Goal: Task Accomplishment & Management: Manage account settings

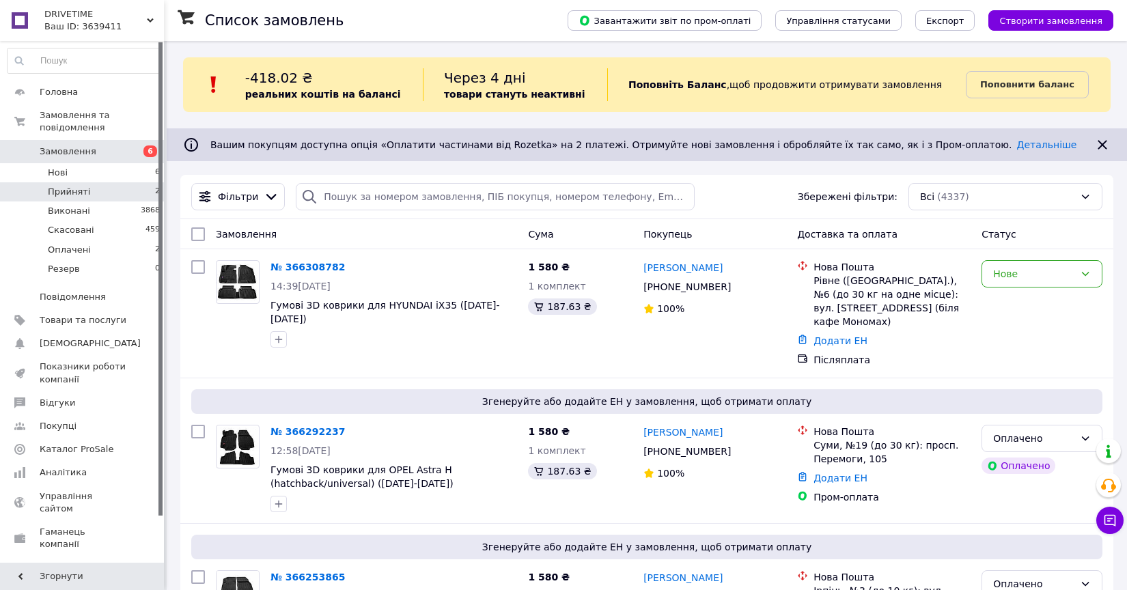
click at [137, 197] on li "Прийняті 2" at bounding box center [84, 191] width 168 height 19
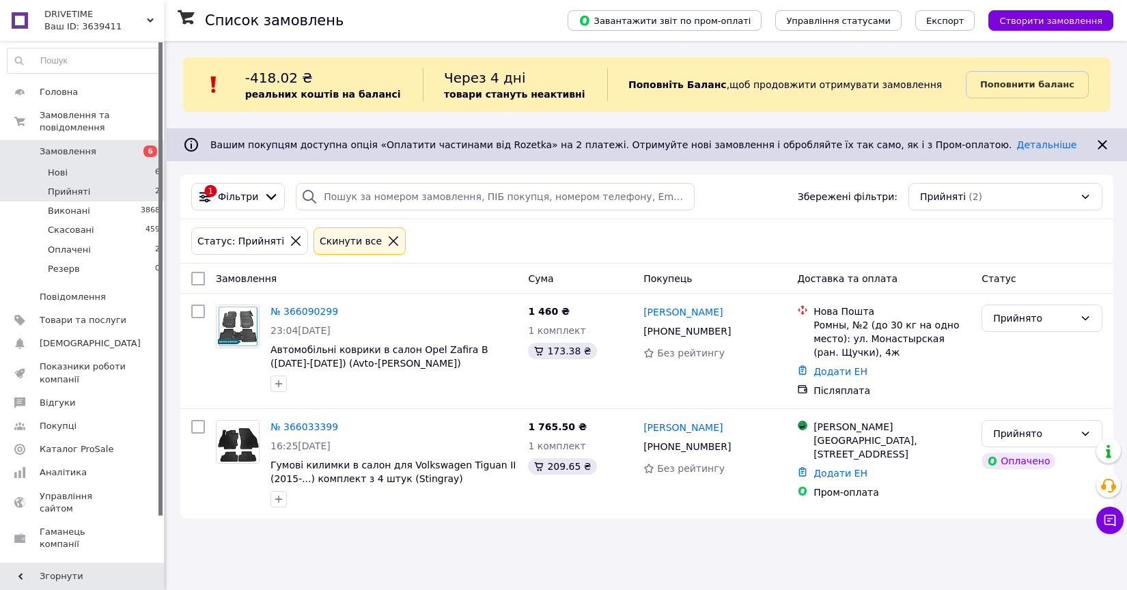
click at [132, 171] on li "Нові 6" at bounding box center [84, 172] width 168 height 19
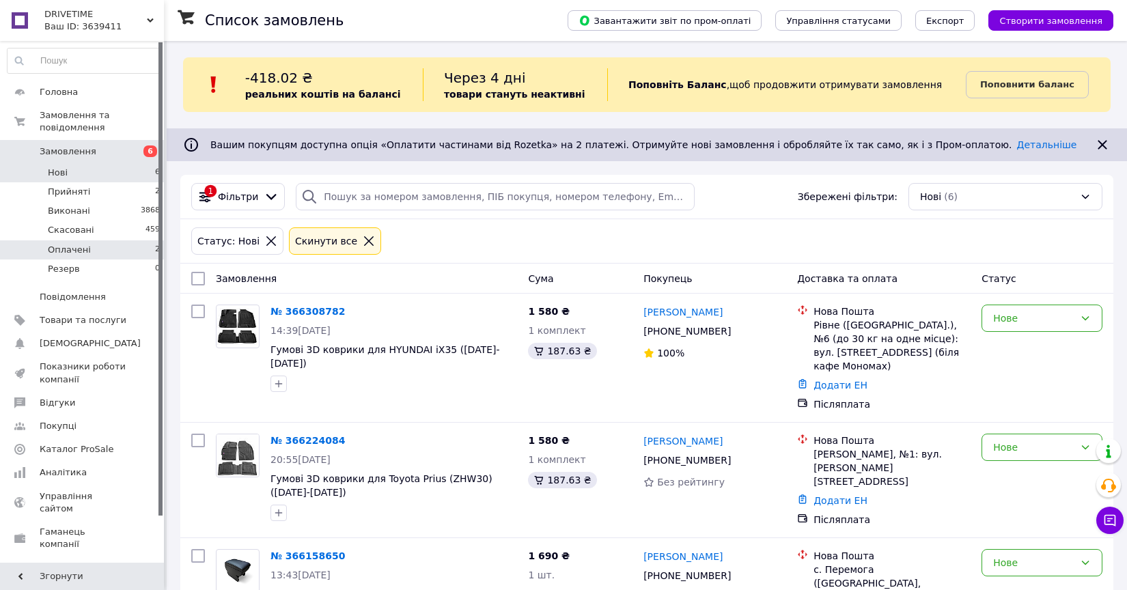
click at [135, 242] on li "Оплачені 2" at bounding box center [84, 249] width 168 height 19
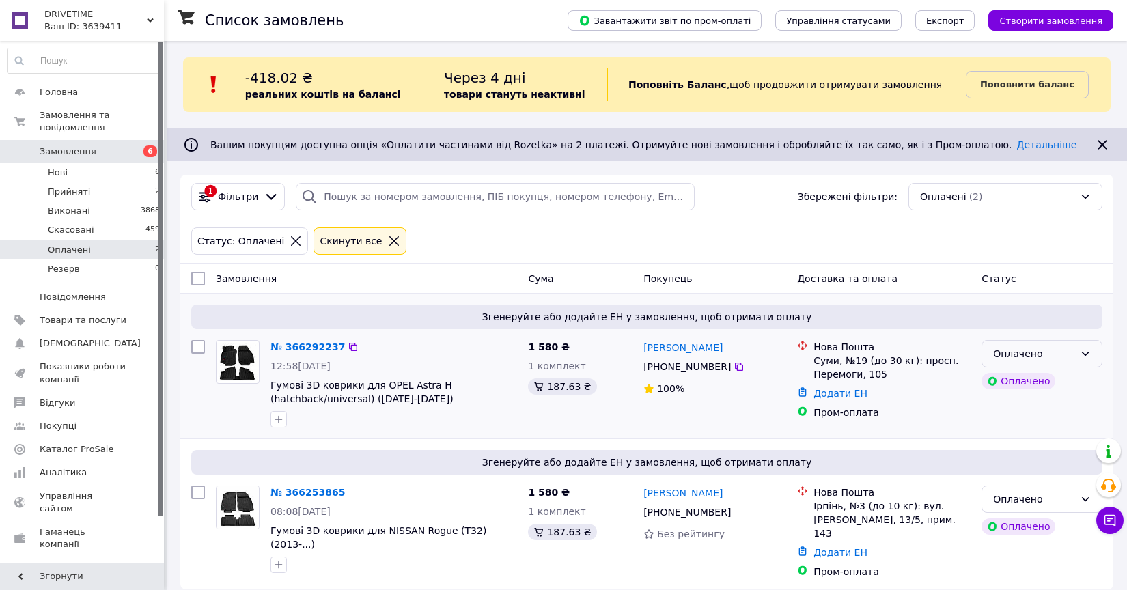
click at [1075, 352] on div "Оплачено" at bounding box center [1041, 353] width 121 height 27
click at [1023, 389] on li "Прийнято" at bounding box center [1041, 383] width 119 height 25
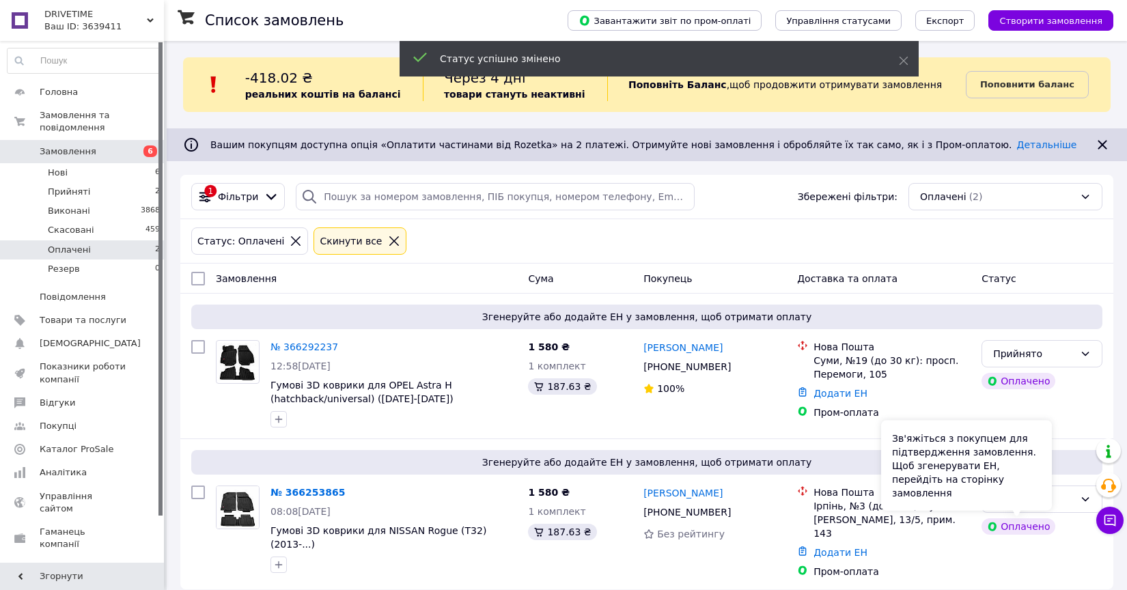
click at [1043, 502] on div "Зв'яжіться з покупцем для підтвердження замовлення. Щоб згенерувати ЕН, перейді…" at bounding box center [966, 466] width 171 height 90
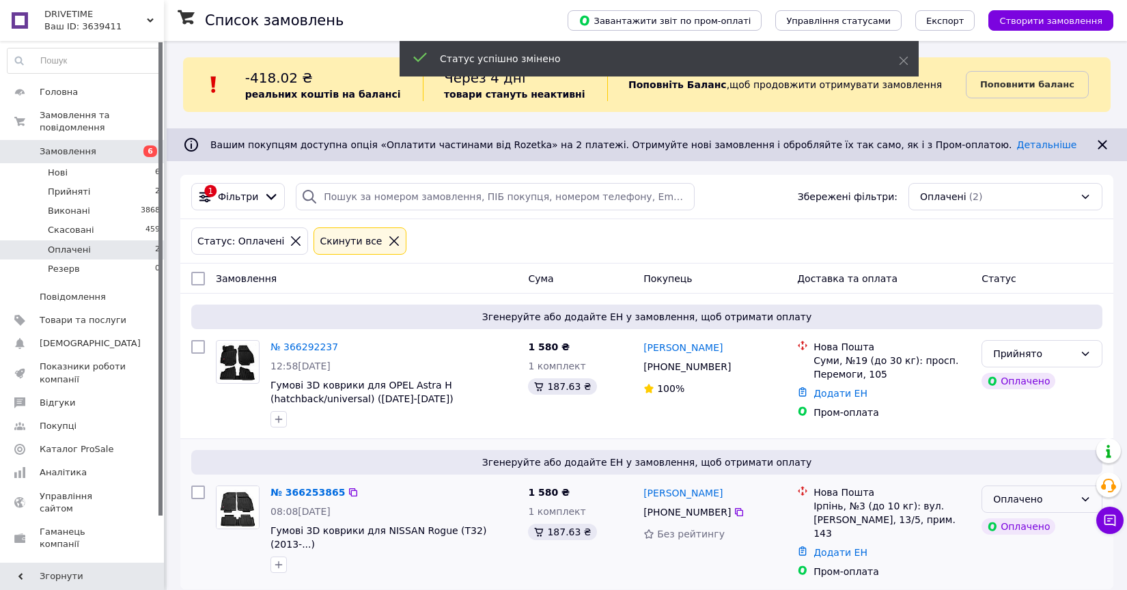
click at [1074, 512] on div "Оплачено" at bounding box center [1041, 498] width 121 height 27
click at [1032, 393] on li "Прийнято" at bounding box center [1041, 396] width 119 height 25
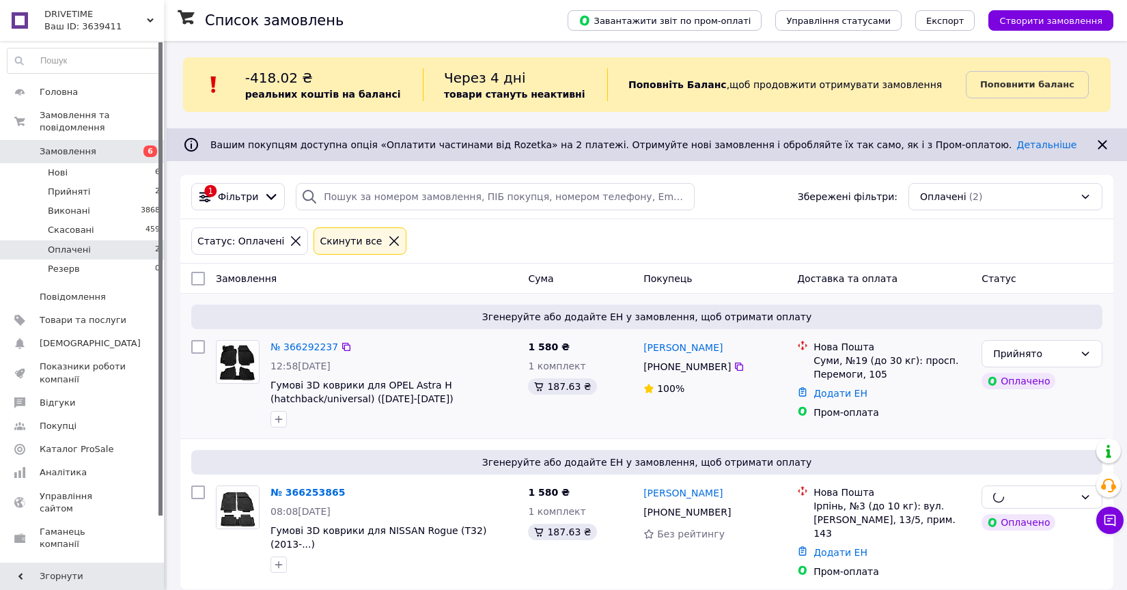
scroll to position [13, 0]
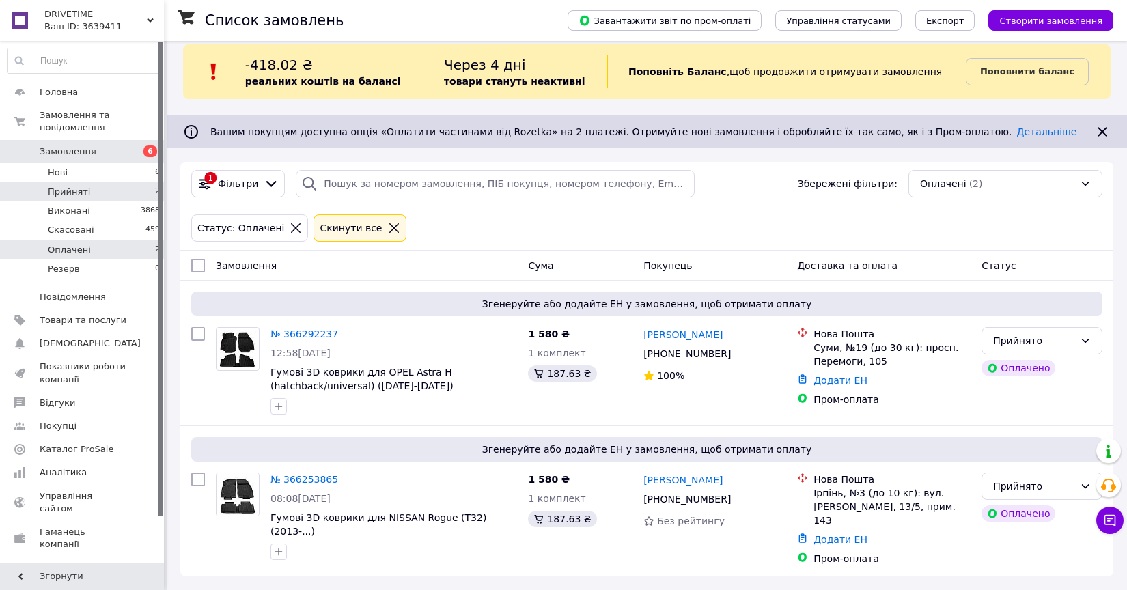
click at [98, 200] on li "Прийняті 2" at bounding box center [84, 191] width 168 height 19
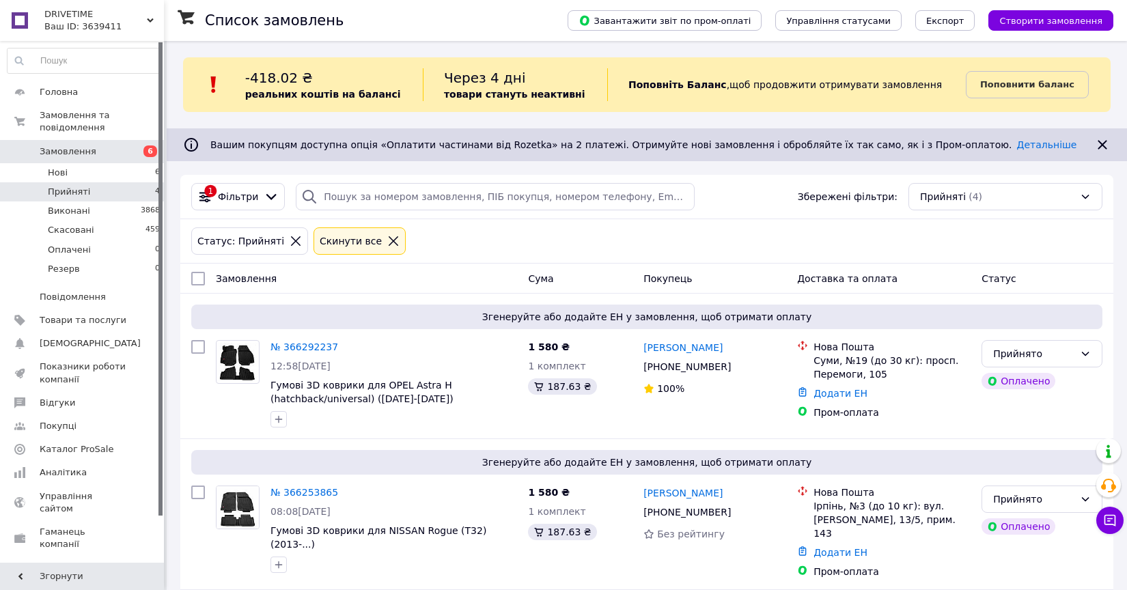
click at [155, 193] on span "4" at bounding box center [157, 192] width 5 height 12
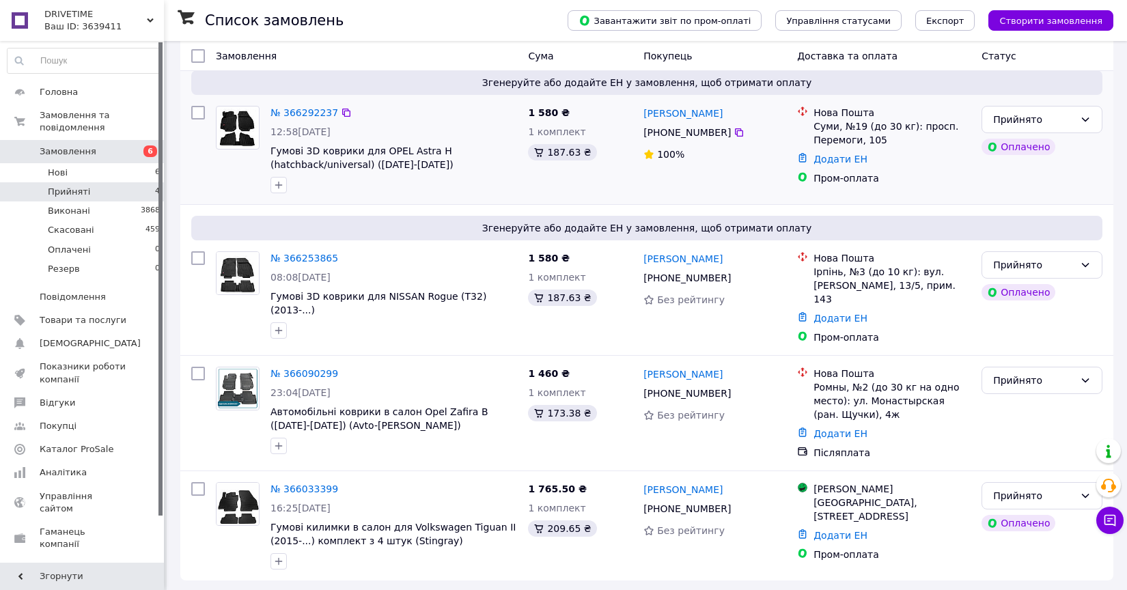
scroll to position [238, 0]
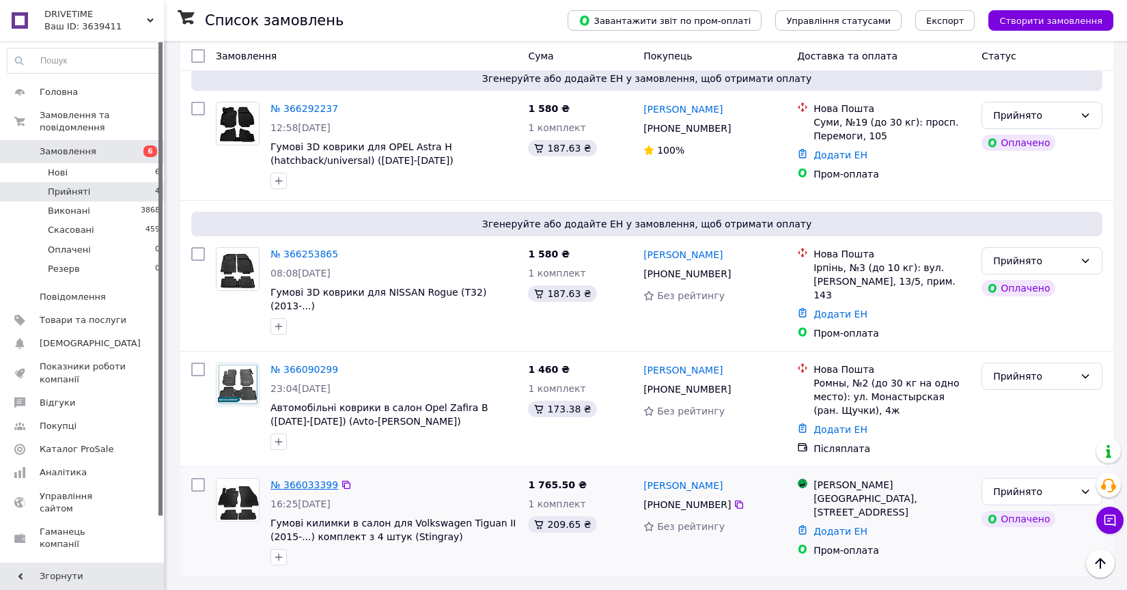
click at [309, 485] on link "№ 366033399" at bounding box center [304, 484] width 68 height 11
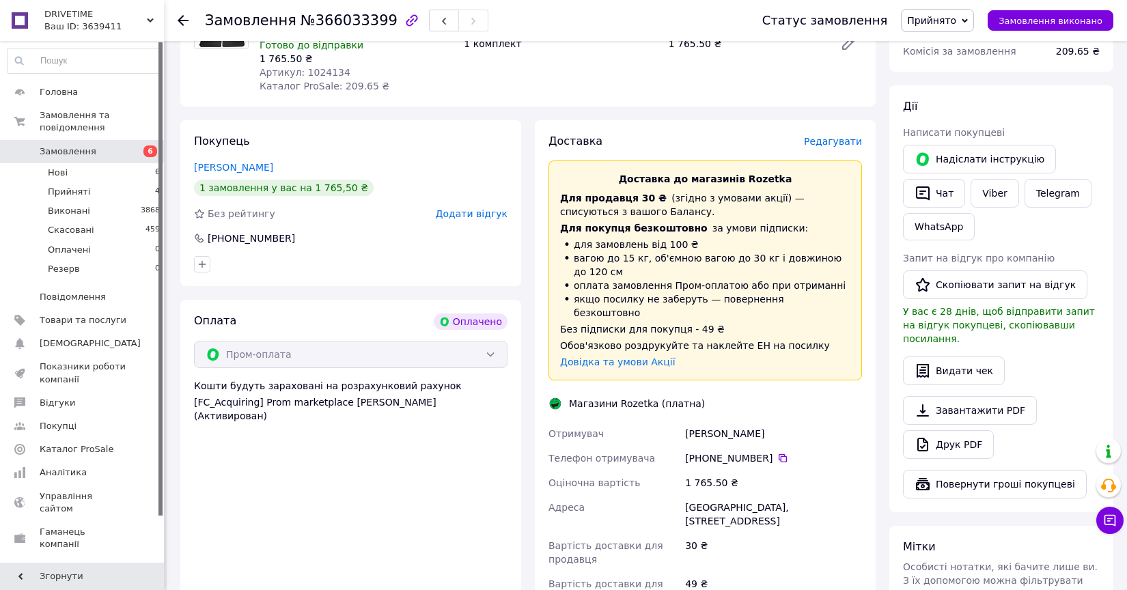
scroll to position [202, 0]
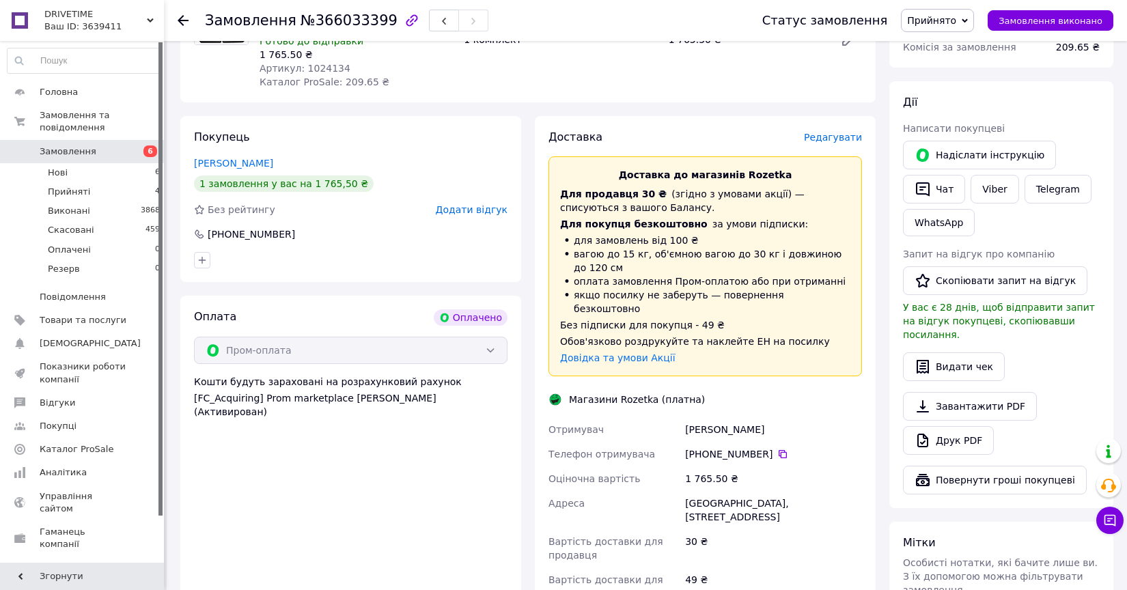
drag, startPoint x: 777, startPoint y: 421, endPoint x: 688, endPoint y: 421, distance: 89.4
click at [687, 421] on div "Пожидаєва Олена" at bounding box center [773, 429] width 182 height 25
copy div "Пожидаєва Олена"
click at [782, 450] on icon at bounding box center [782, 454] width 8 height 8
click at [698, 492] on div "[GEOGRAPHIC_DATA], [STREET_ADDRESS]" at bounding box center [773, 510] width 182 height 38
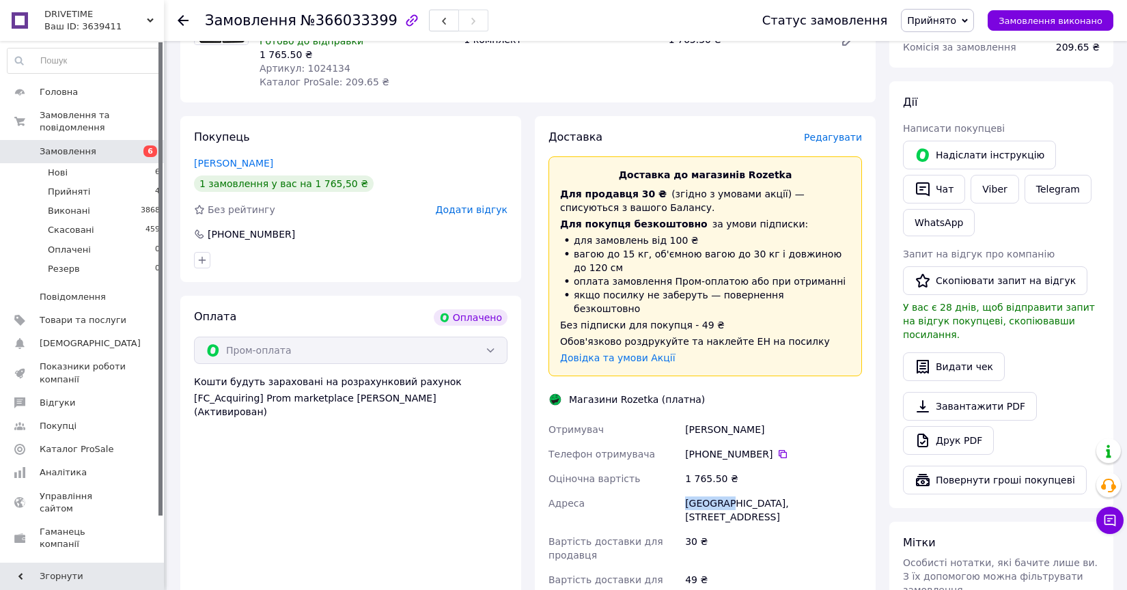
click at [698, 492] on div "[GEOGRAPHIC_DATA], [STREET_ADDRESS]" at bounding box center [773, 510] width 182 height 38
copy div "Вишгород"
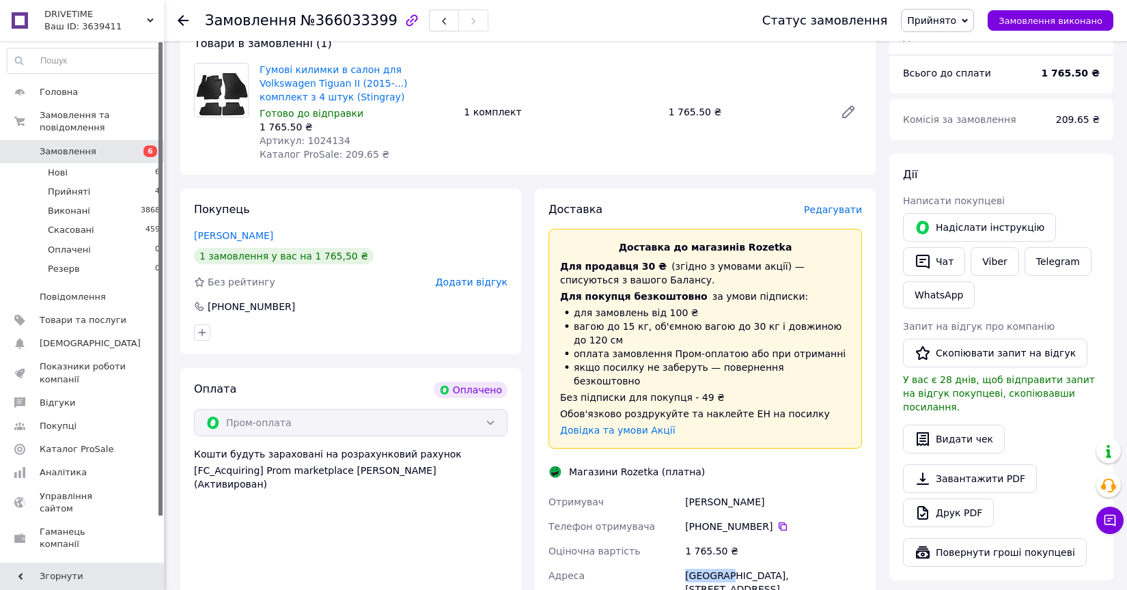
scroll to position [111, 0]
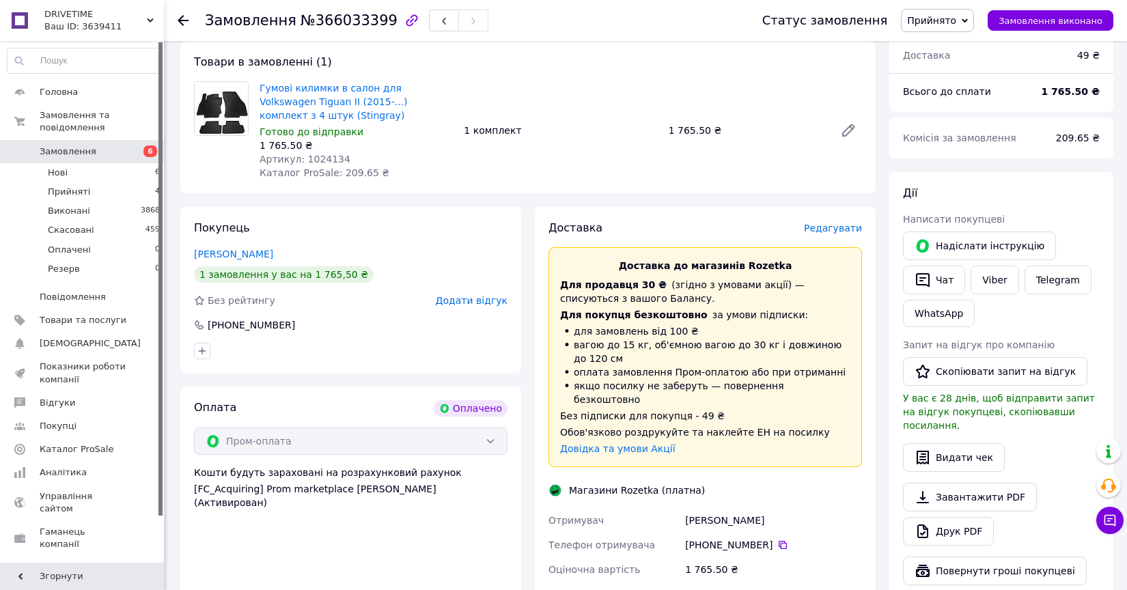
click at [332, 160] on span "Артикул: 1024134" at bounding box center [304, 159] width 91 height 11
copy span "1024134"
drag, startPoint x: 296, startPoint y: 147, endPoint x: 259, endPoint y: 147, distance: 36.9
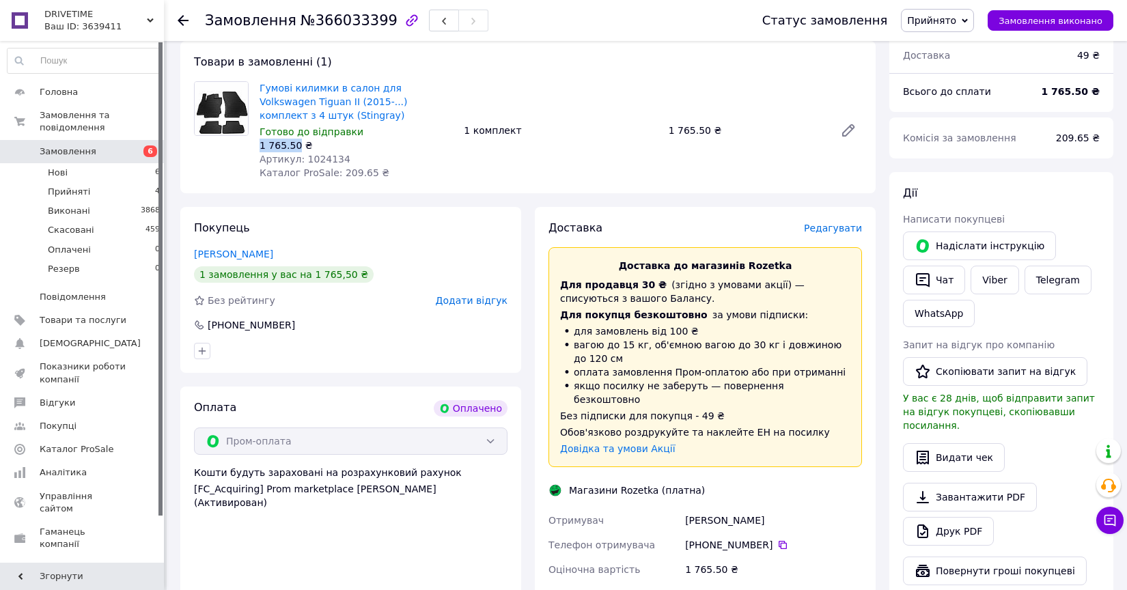
click at [259, 147] on div "1 765.50 ₴" at bounding box center [355, 146] width 193 height 14
copy div "1 765.50"
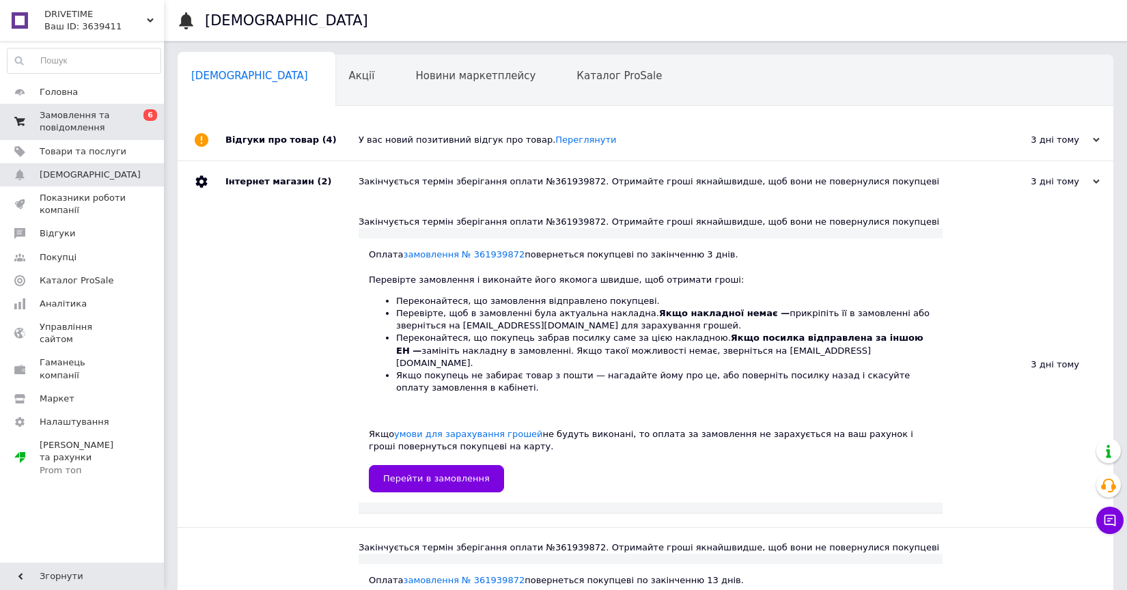
click at [111, 117] on span "Замовлення та повідомлення" at bounding box center [83, 121] width 87 height 25
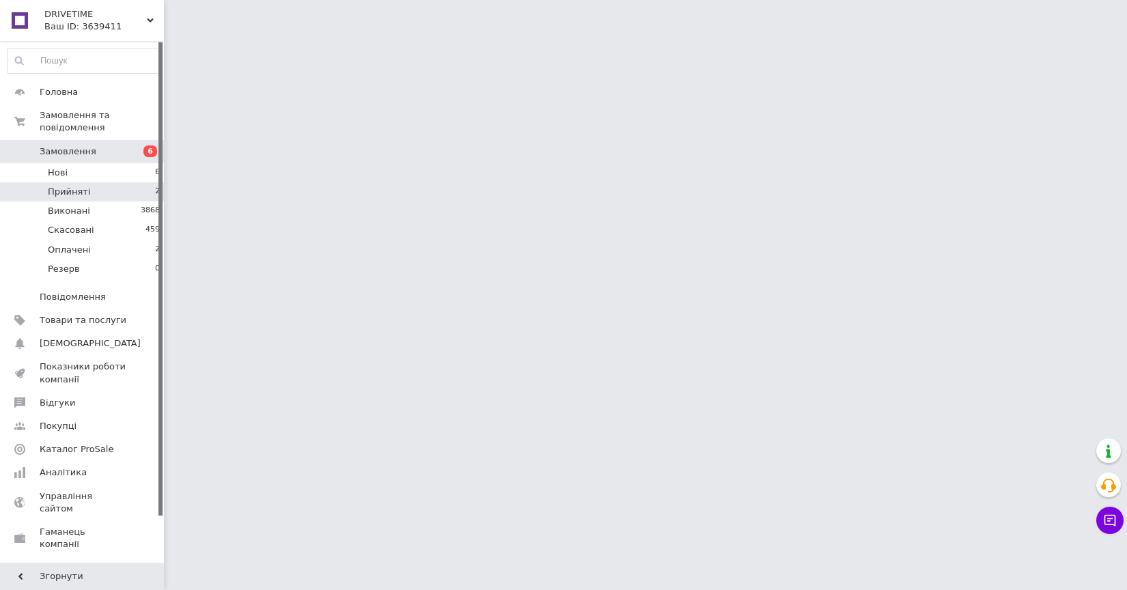
click at [103, 188] on li "Прийняті 2" at bounding box center [84, 191] width 168 height 19
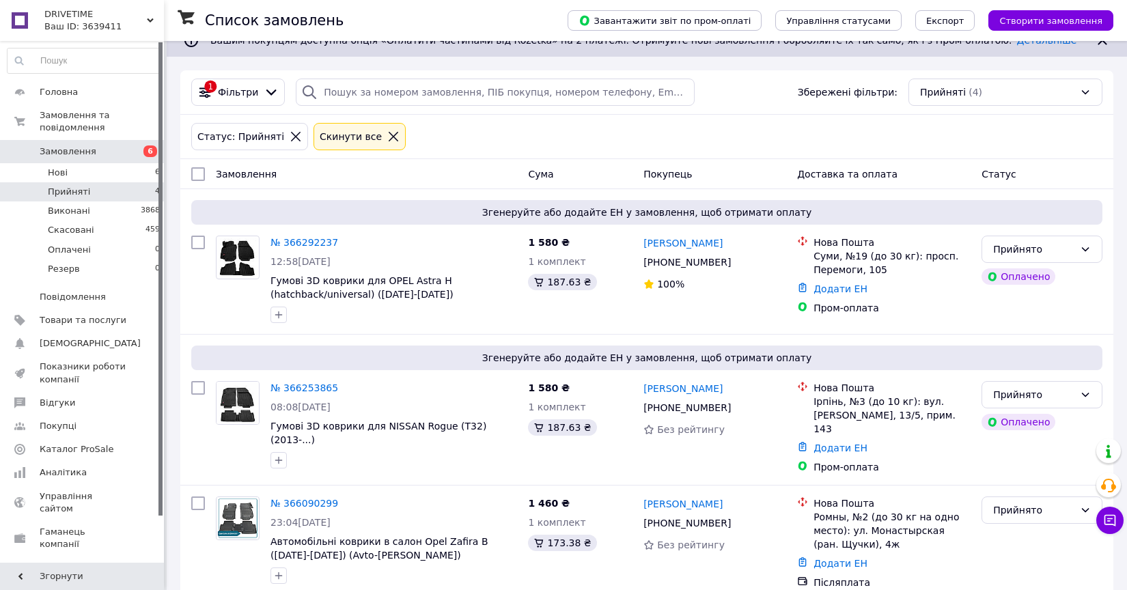
scroll to position [238, 0]
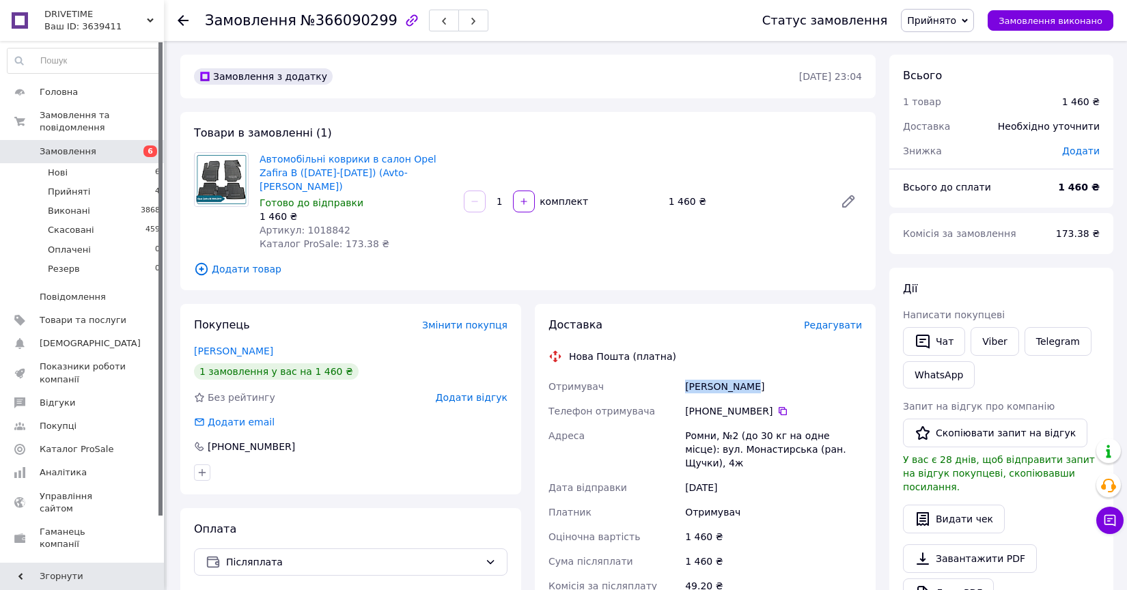
drag, startPoint x: 754, startPoint y: 371, endPoint x: 683, endPoint y: 373, distance: 71.7
click at [682, 374] on div "Лаврик Павло" at bounding box center [773, 386] width 182 height 25
copy div "Лаврик Павло"
click at [781, 406] on icon at bounding box center [782, 411] width 11 height 11
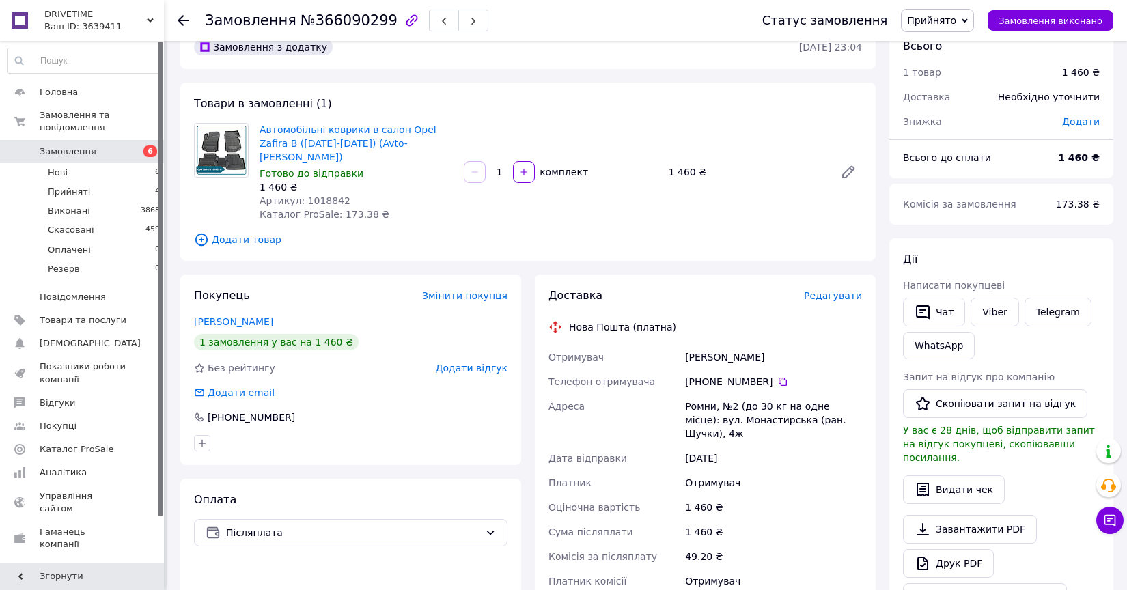
scroll to position [14, 0]
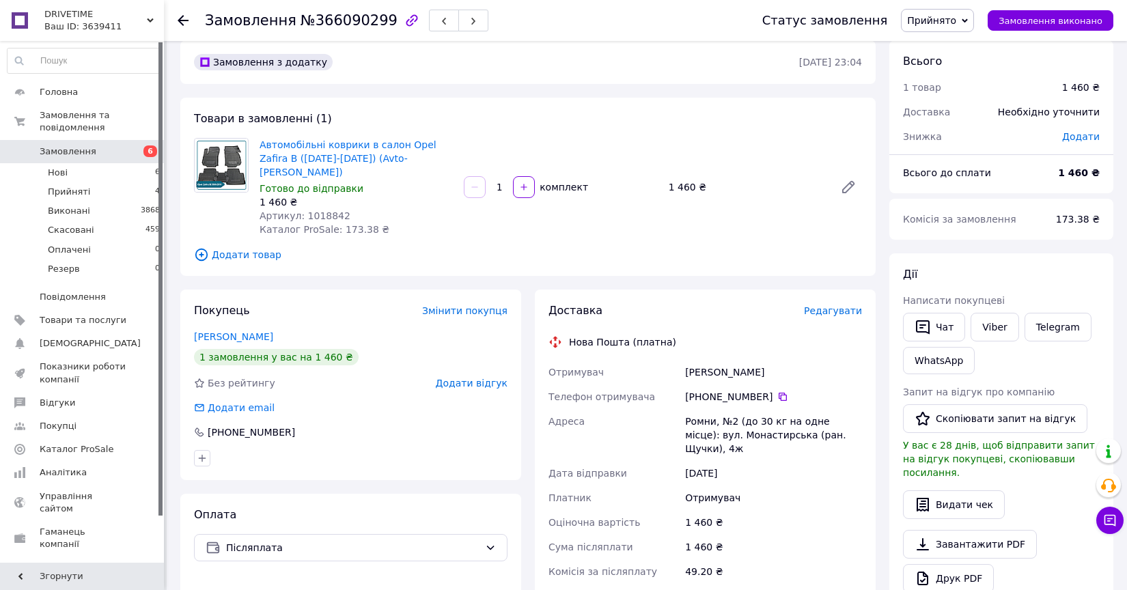
click at [702, 410] on div "Ромни, №2 (до 30 кг на одне місце): вул. Монастирська (ран. Щучки), 4ж" at bounding box center [773, 435] width 182 height 52
copy div "Ромни"
click at [310, 210] on span "Артикул: 1018842" at bounding box center [304, 215] width 91 height 11
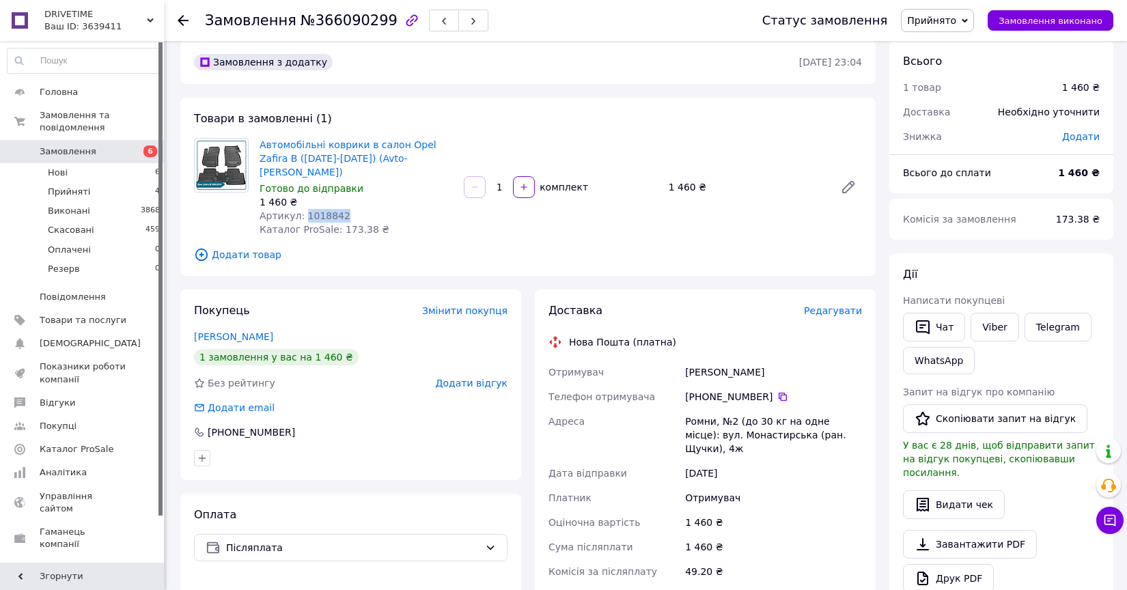
copy span "1018842"
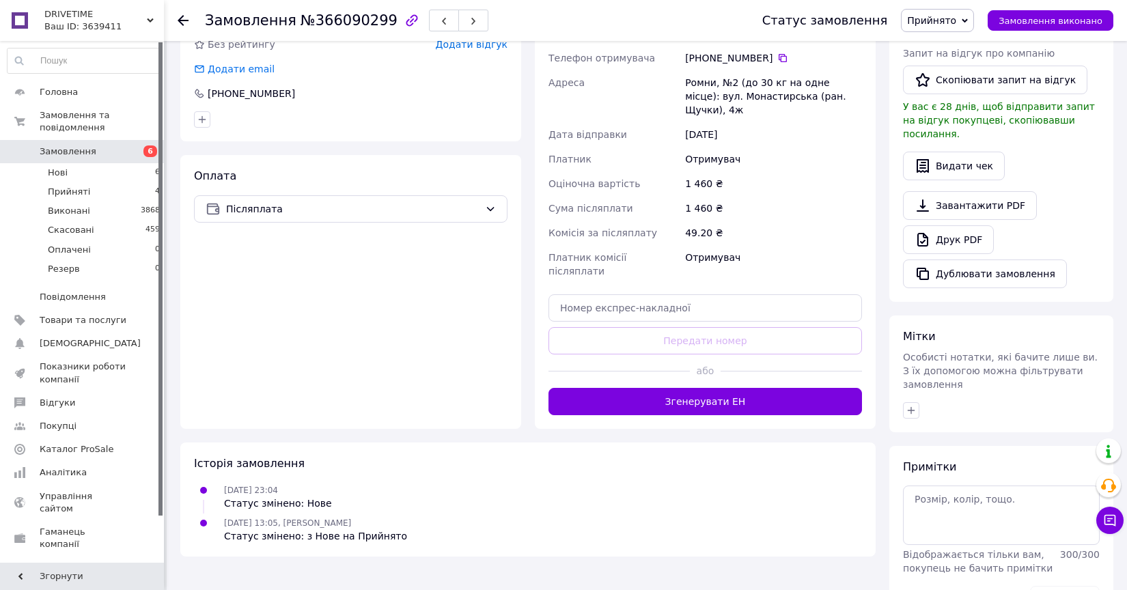
scroll to position [389, 0]
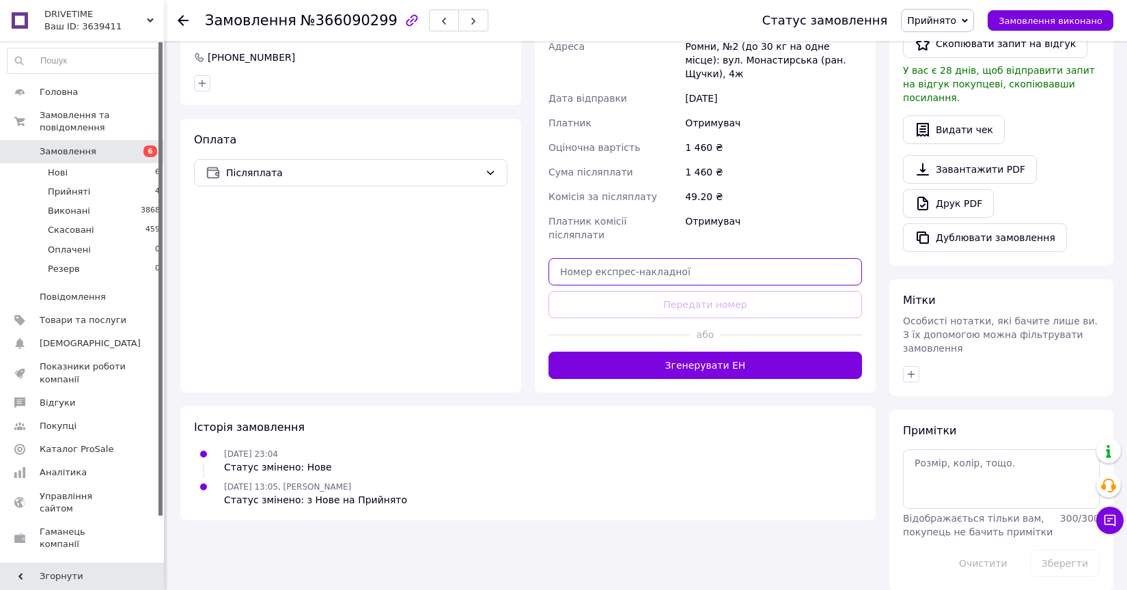
click at [618, 258] on input "text" at bounding box center [704, 271] width 313 height 27
paste input "20451269279690"
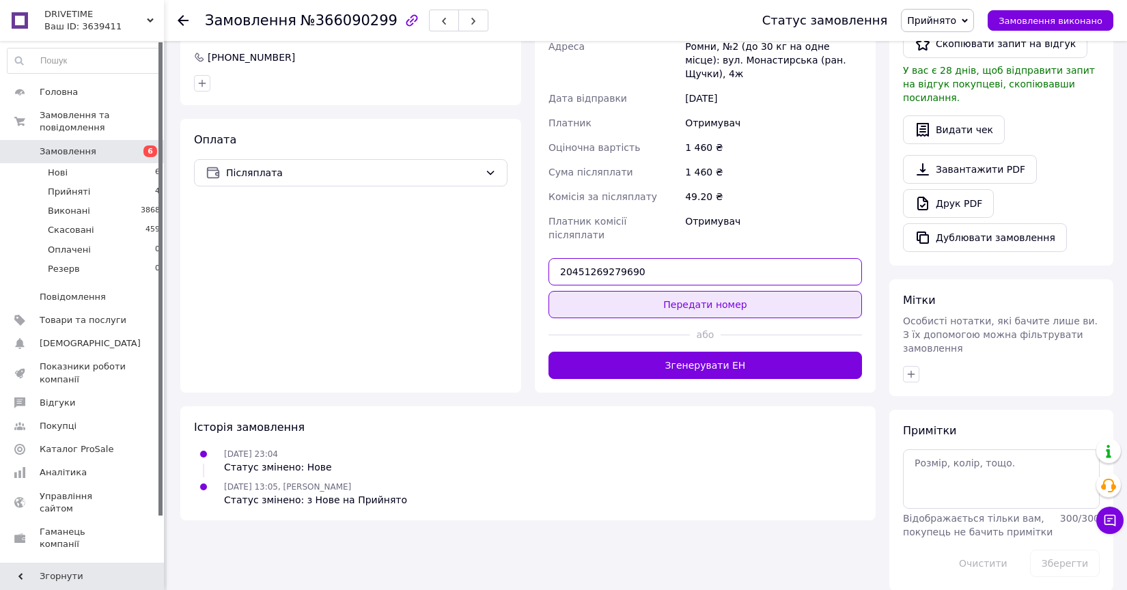
type input "20451269279690"
click at [655, 291] on button "Передати номер" at bounding box center [704, 304] width 313 height 27
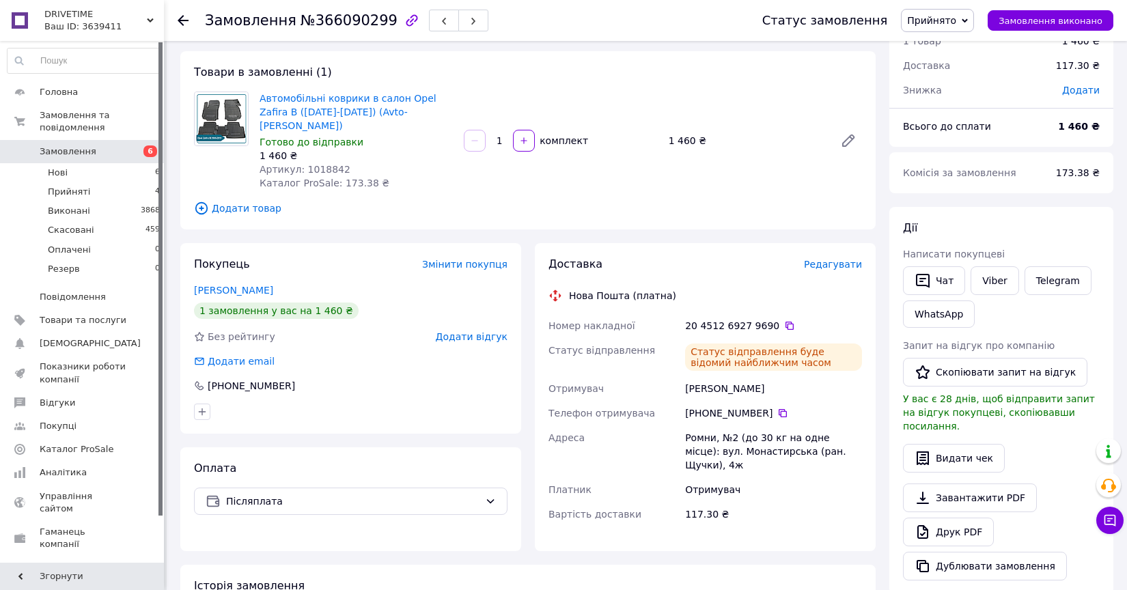
scroll to position [0, 0]
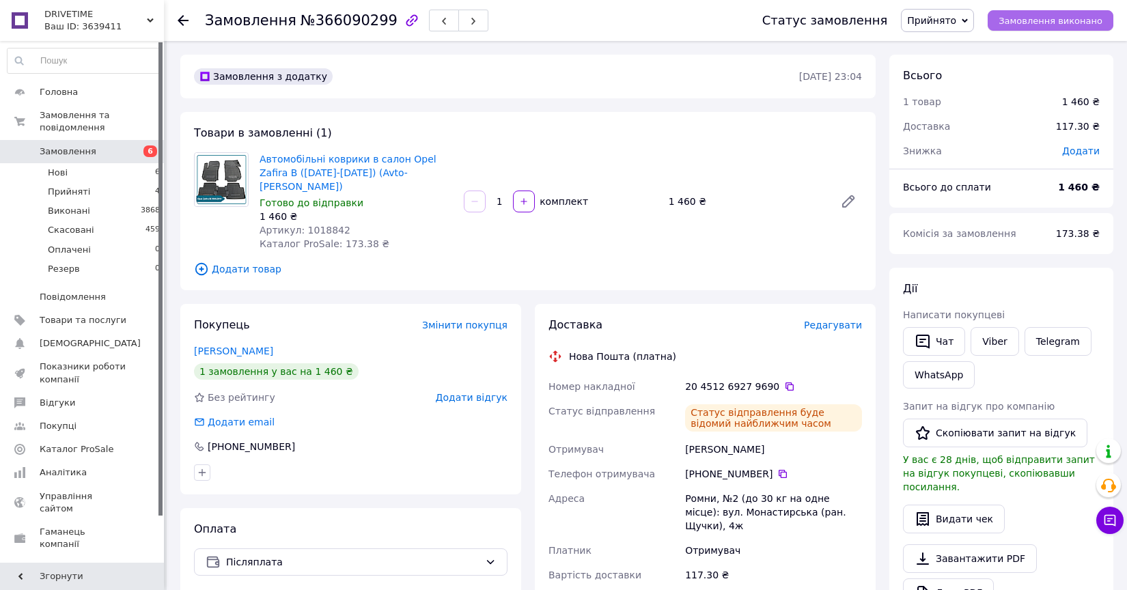
click at [1067, 23] on span "Замовлення виконано" at bounding box center [1050, 21] width 104 height 10
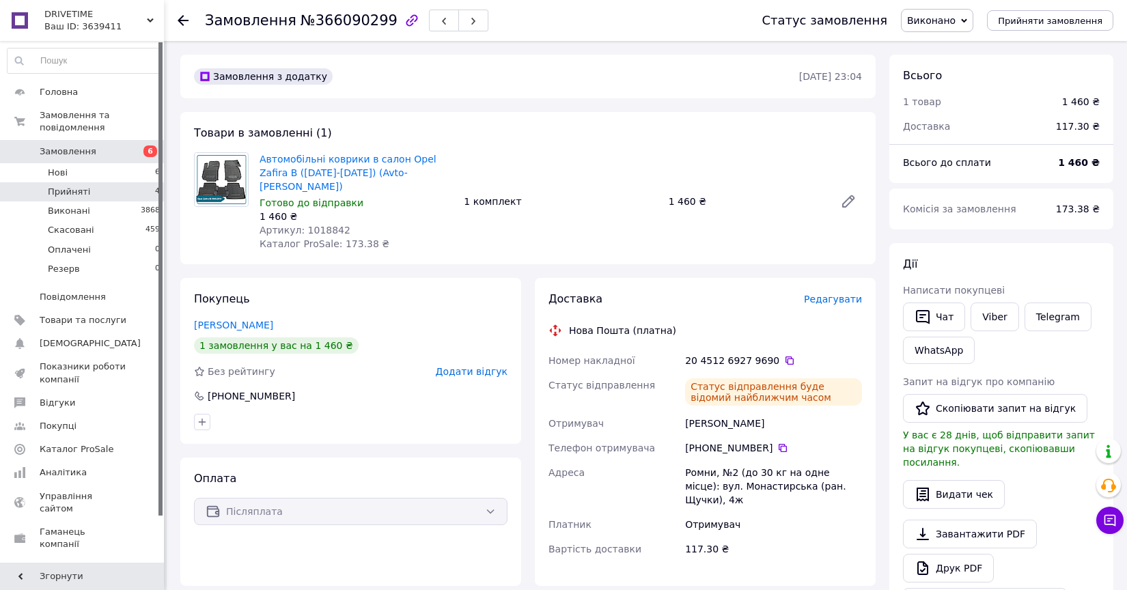
click at [91, 192] on li "Прийняті 4" at bounding box center [84, 191] width 168 height 19
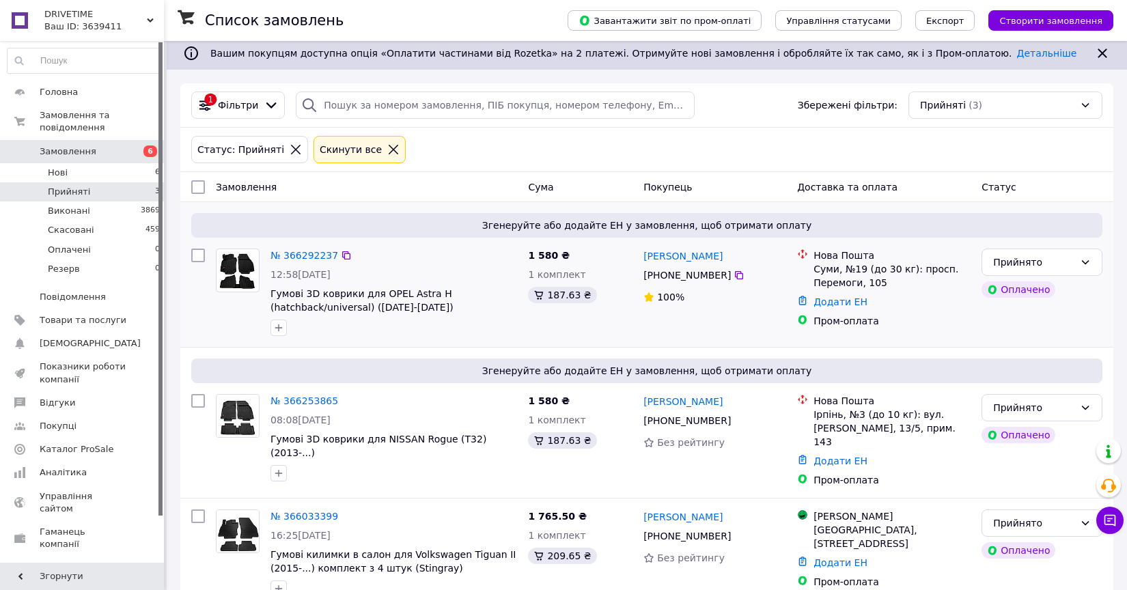
scroll to position [123, 0]
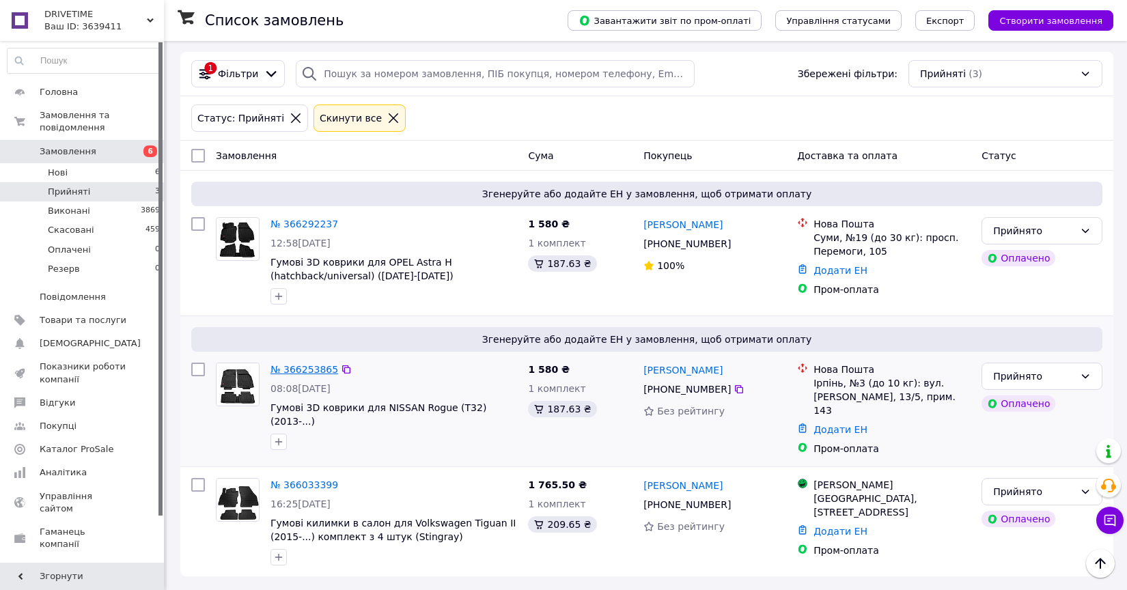
click at [313, 367] on link "№ 366253865" at bounding box center [304, 369] width 68 height 11
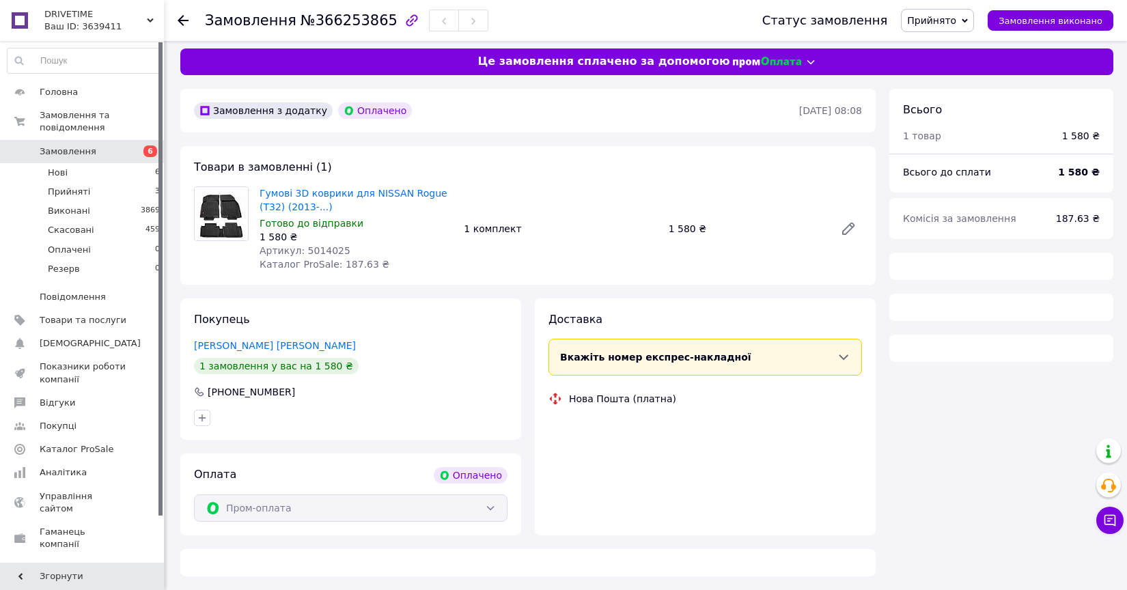
scroll to position [123, 0]
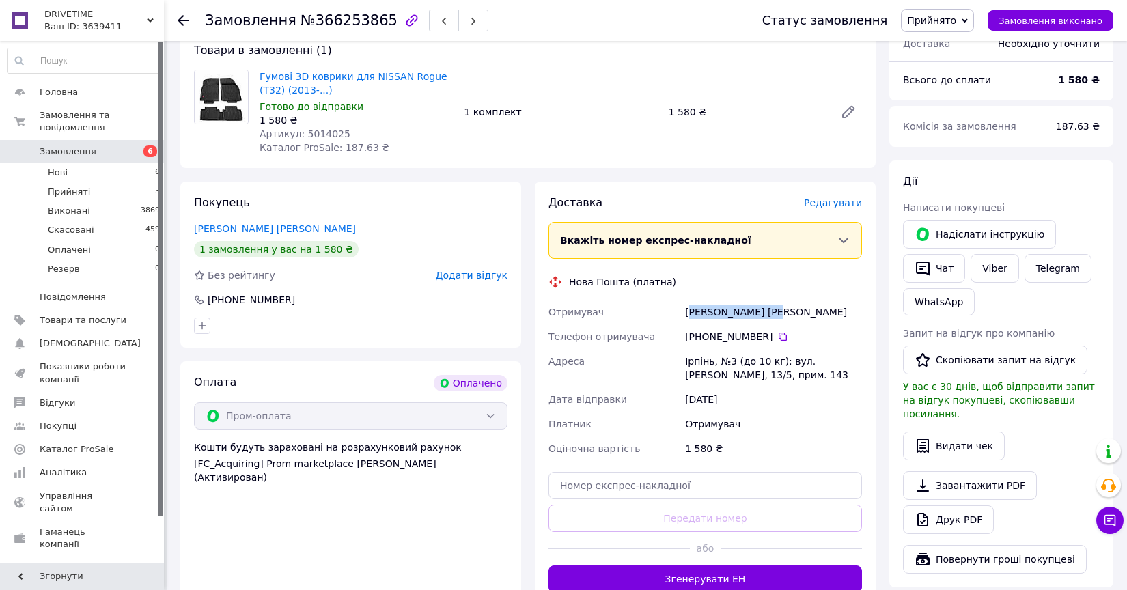
drag, startPoint x: 788, startPoint y: 311, endPoint x: 688, endPoint y: 311, distance: 99.7
click at [688, 311] on div "Чикаловський Іван" at bounding box center [773, 312] width 182 height 25
click at [800, 317] on div "Чикаловський Іван" at bounding box center [773, 312] width 182 height 25
drag, startPoint x: 782, startPoint y: 313, endPoint x: 680, endPoint y: 312, distance: 101.7
click at [680, 312] on div "Отримувач Чикаловський Іван Телефон отримувача +380 63 423 49 40   Адреса Ірпін…" at bounding box center [705, 380] width 319 height 161
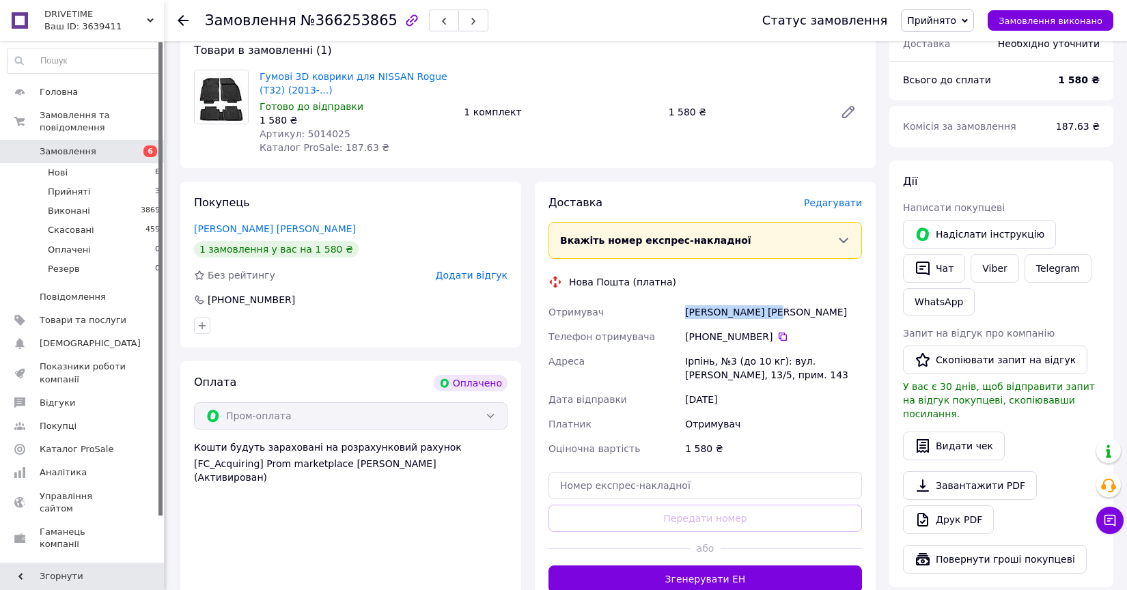
copy div "Отримувач Чикаловський Іван"
click at [784, 341] on icon at bounding box center [782, 336] width 11 height 11
click at [320, 134] on span "Артикул: 5014025" at bounding box center [304, 133] width 91 height 11
copy span "5014025"
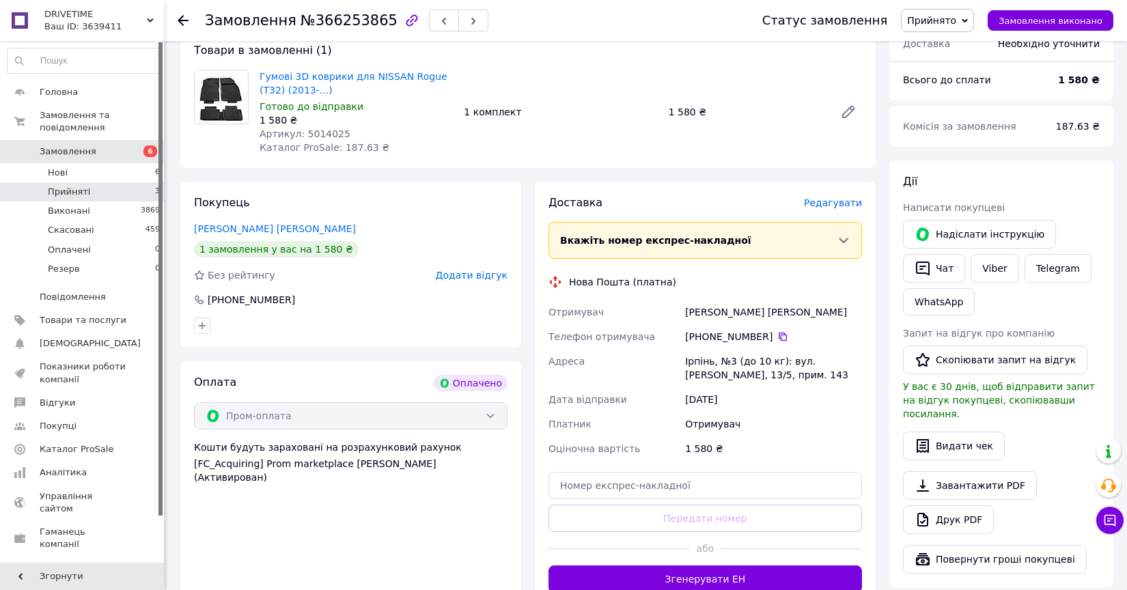
click at [124, 186] on li "Прийняті 3" at bounding box center [84, 191] width 168 height 19
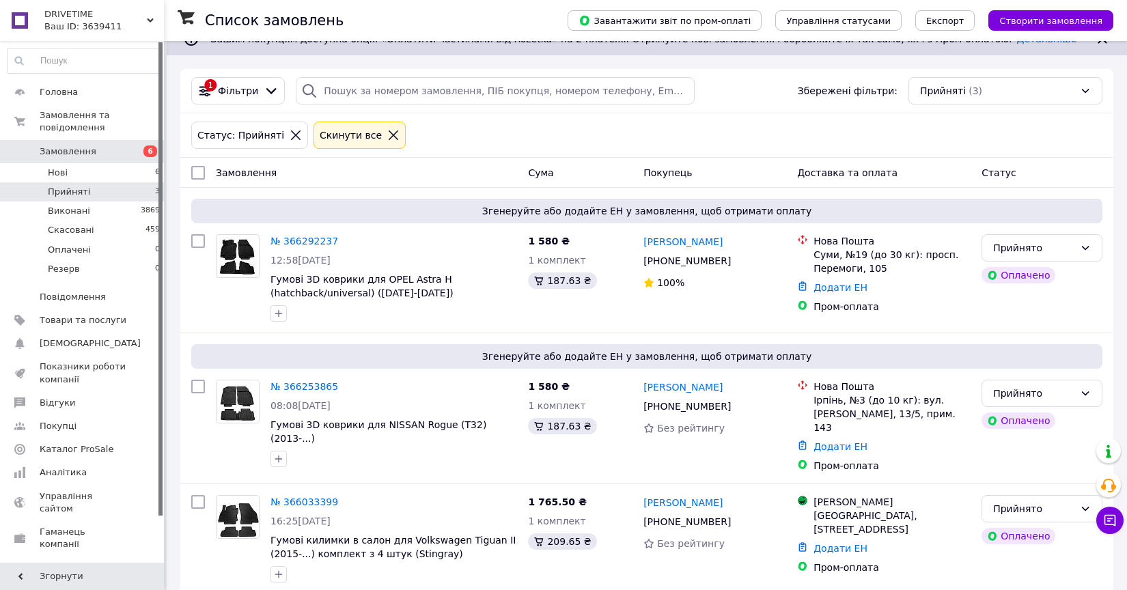
scroll to position [123, 0]
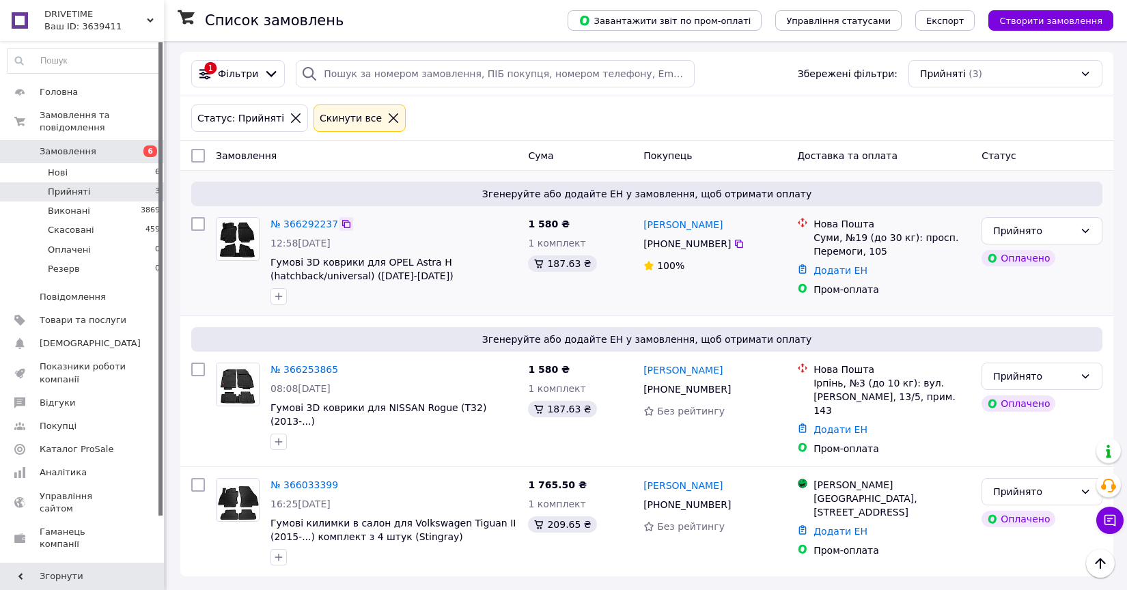
click at [339, 226] on div at bounding box center [346, 224] width 14 height 14
click at [328, 223] on link "№ 366292237" at bounding box center [304, 223] width 68 height 11
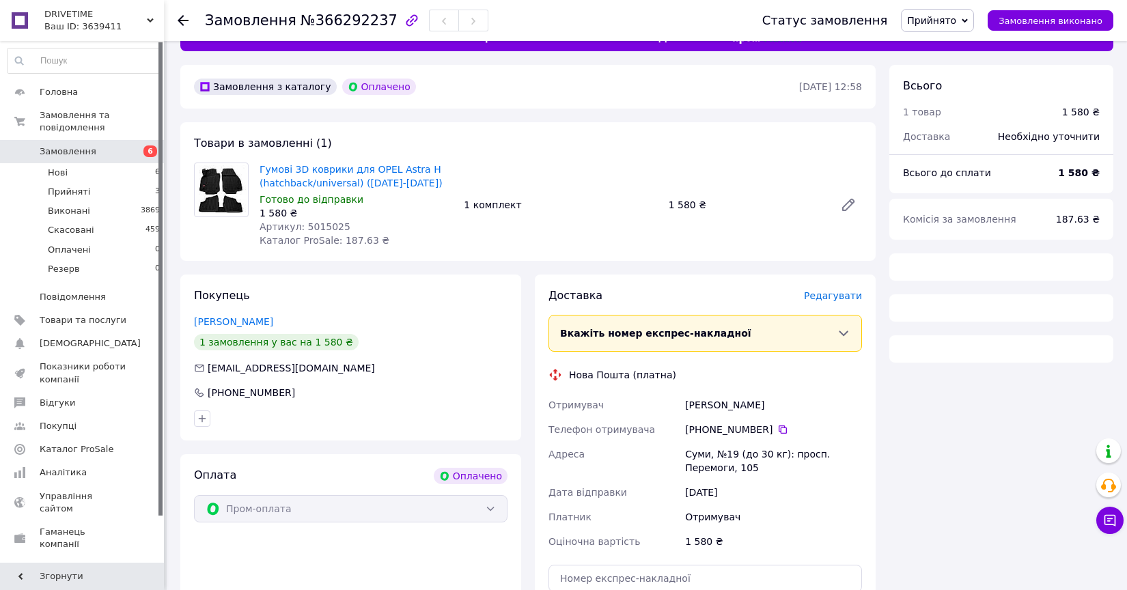
scroll to position [123, 0]
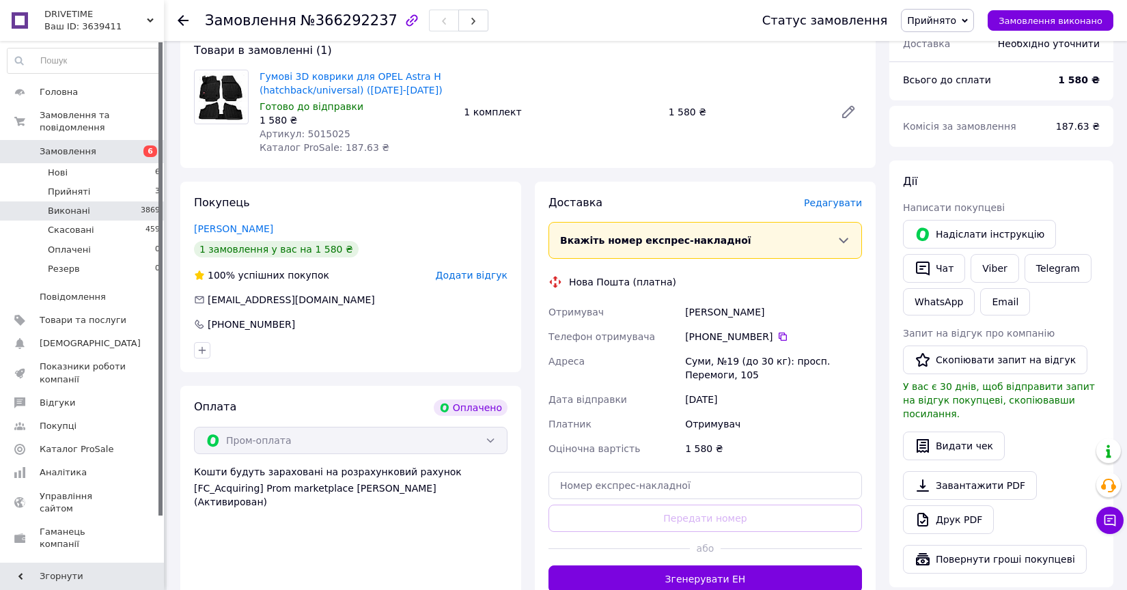
click at [130, 215] on li "Виконані 3869" at bounding box center [84, 210] width 168 height 19
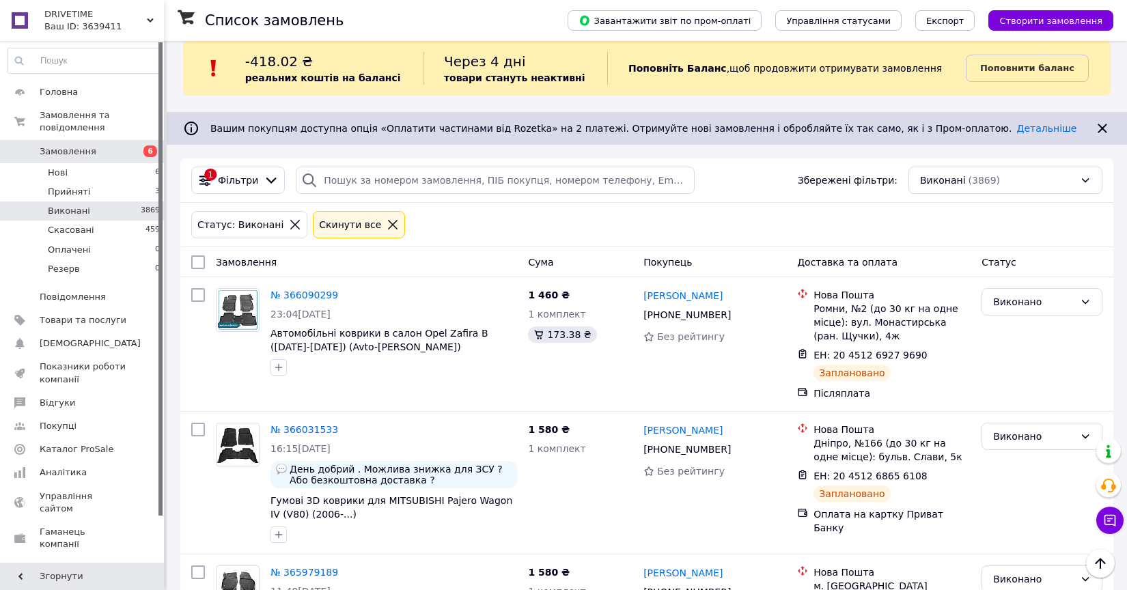
scroll to position [13, 0]
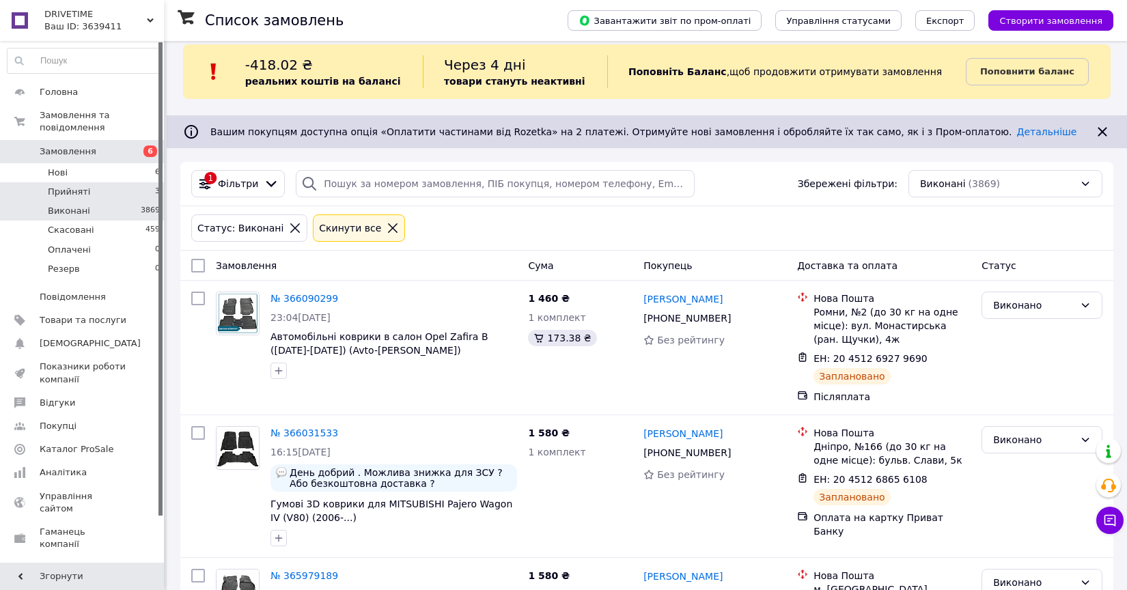
click at [144, 195] on li "Прийняті 3" at bounding box center [84, 191] width 168 height 19
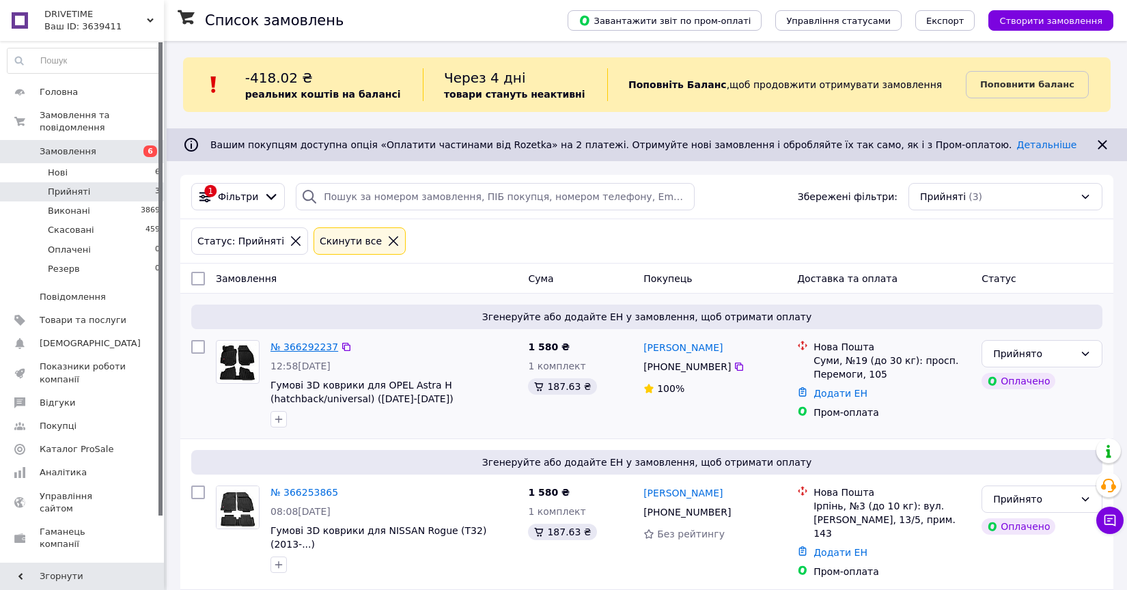
click at [313, 348] on link "№ 366292237" at bounding box center [304, 346] width 68 height 11
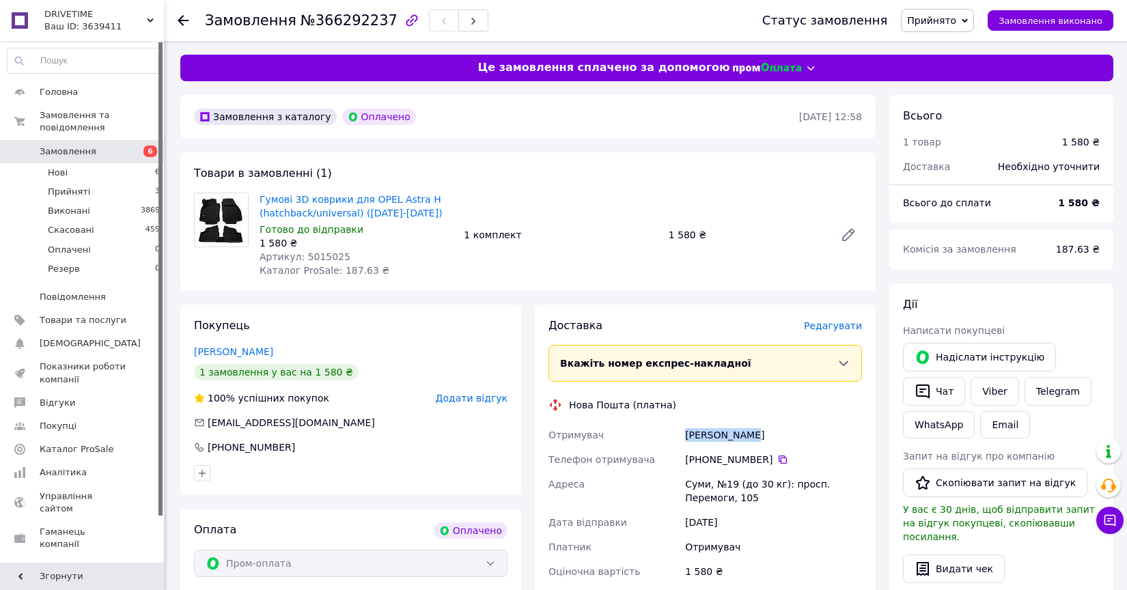
drag, startPoint x: 751, startPoint y: 437, endPoint x: 683, endPoint y: 440, distance: 67.6
click at [683, 440] on div "Юзва Николай" at bounding box center [773, 435] width 182 height 25
copy div "Юзва Николай"
click at [782, 460] on icon at bounding box center [782, 459] width 11 height 11
click at [703, 485] on div "Суми, №19 (до 30 кг): просп. Перемоги, 105" at bounding box center [773, 491] width 182 height 38
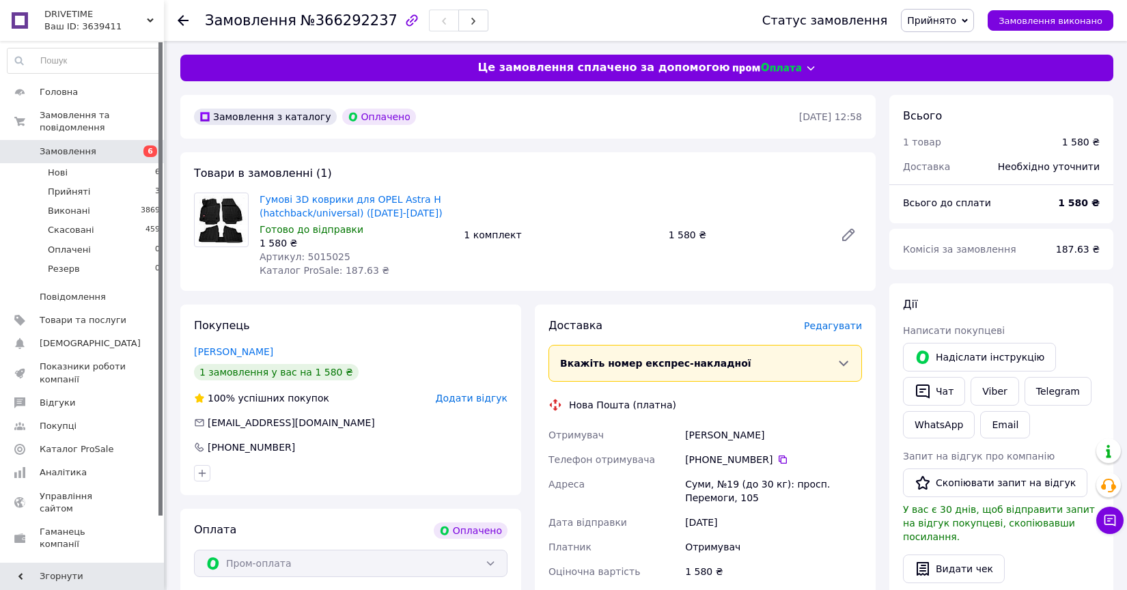
click at [703, 485] on div "Суми, №19 (до 30 кг): просп. Перемоги, 105" at bounding box center [773, 491] width 182 height 38
copy div "Суми"
click at [324, 253] on span "Артикул: 5015025" at bounding box center [304, 256] width 91 height 11
copy span "5015025"
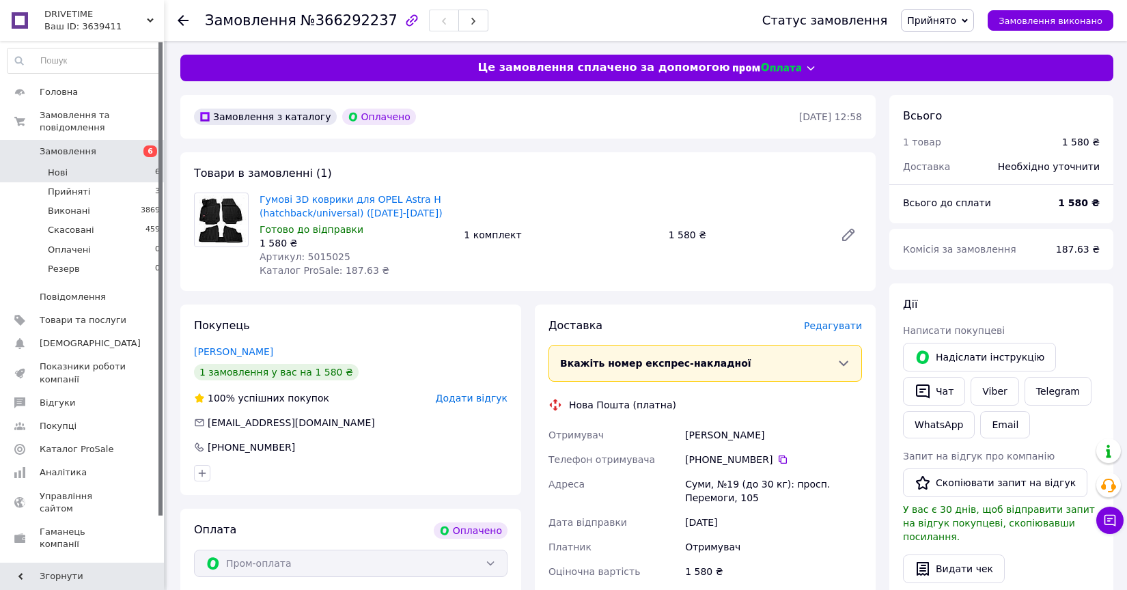
click at [141, 169] on li "Нові 6" at bounding box center [84, 172] width 168 height 19
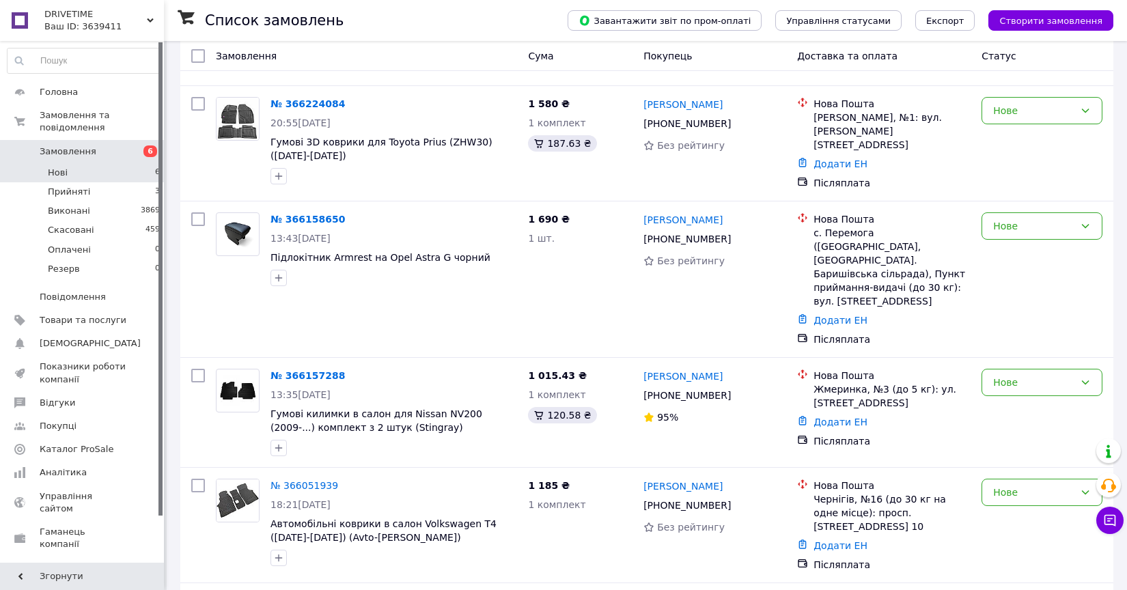
scroll to position [420, 0]
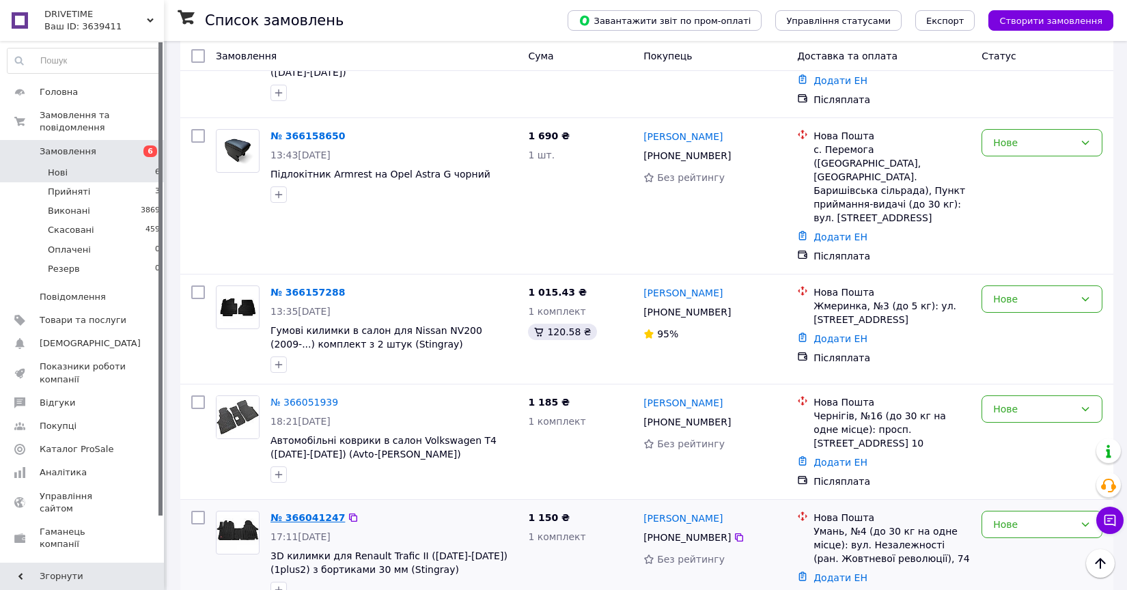
click at [314, 512] on link "№ 366041247" at bounding box center [307, 517] width 74 height 11
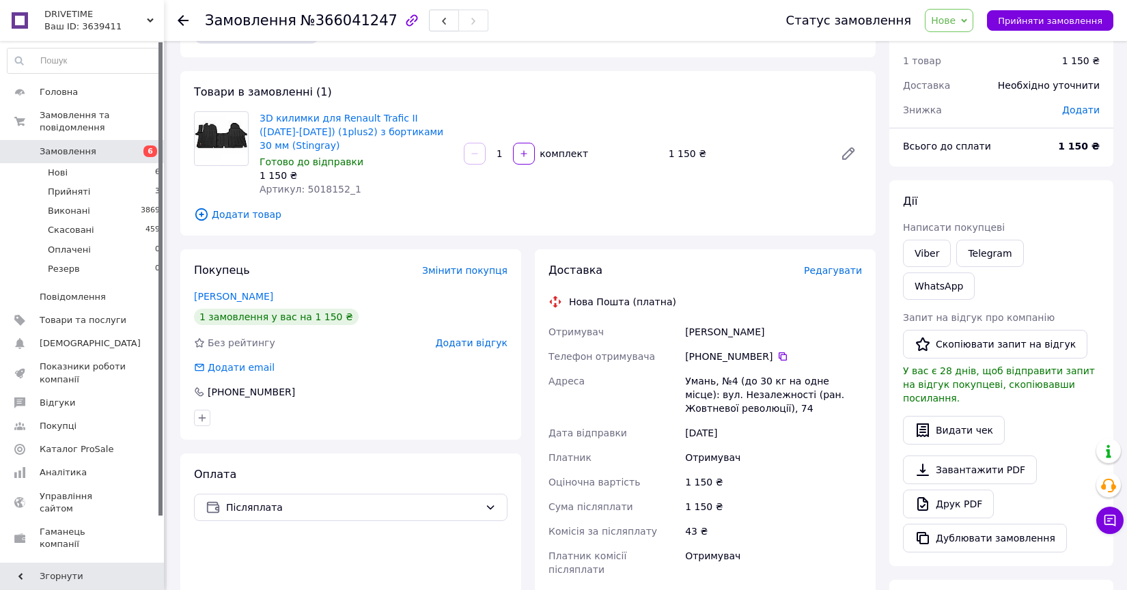
scroll to position [39, 0]
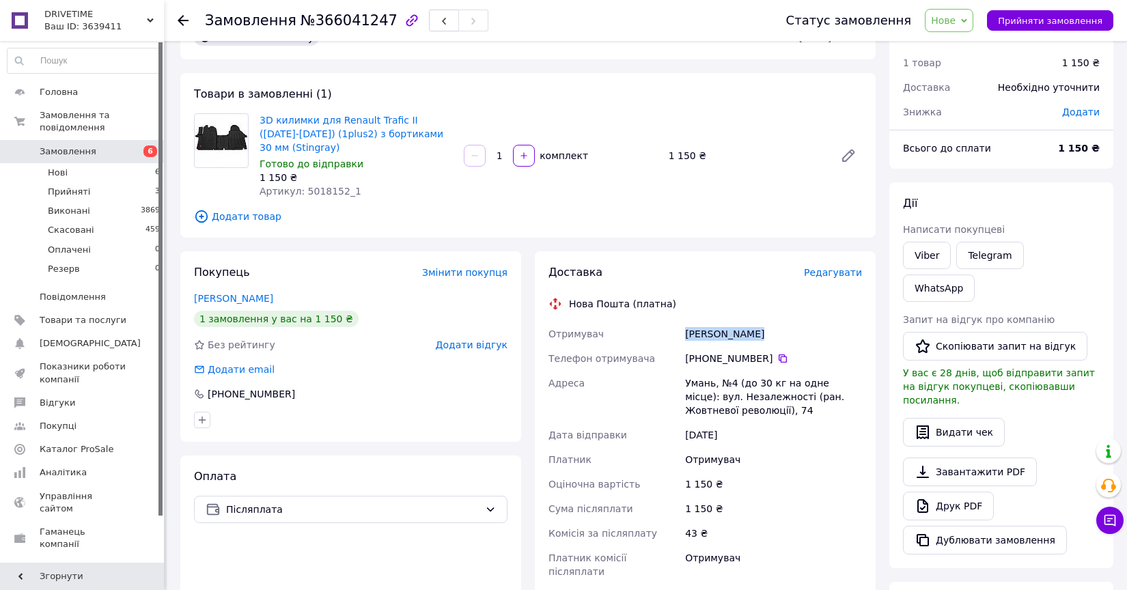
drag, startPoint x: 760, startPoint y: 335, endPoint x: 683, endPoint y: 339, distance: 76.5
click at [683, 339] on div "Науменко Діма" at bounding box center [773, 334] width 182 height 25
copy div "Науменко Діма"
click at [782, 361] on icon at bounding box center [782, 358] width 8 height 8
click at [693, 382] on div "Умань, №4 (до 30 кг на одне місце): вул. Незалежності (ран. Жовтневої революції…" at bounding box center [773, 397] width 182 height 52
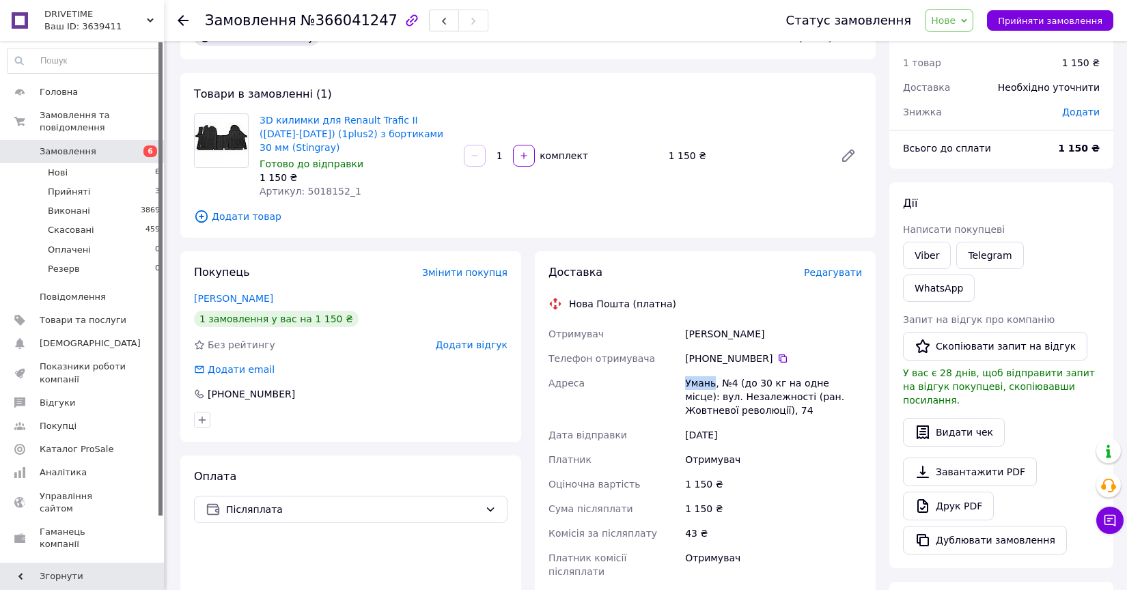
click at [693, 382] on div "Умань, №4 (до 30 кг на одне місце): вул. Незалежності (ран. Жовтневої революції…" at bounding box center [773, 397] width 182 height 52
copy div "Умань"
click at [325, 195] on span "Артикул: 5018152_1" at bounding box center [310, 191] width 102 height 11
click at [141, 172] on li "Нові 6" at bounding box center [84, 172] width 168 height 19
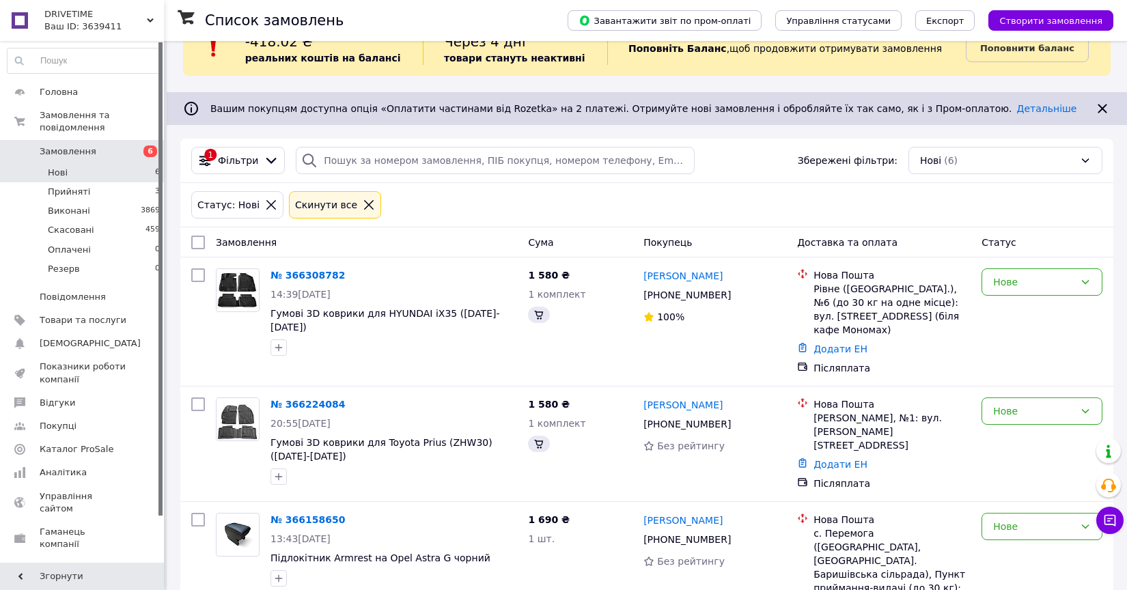
scroll to position [38, 0]
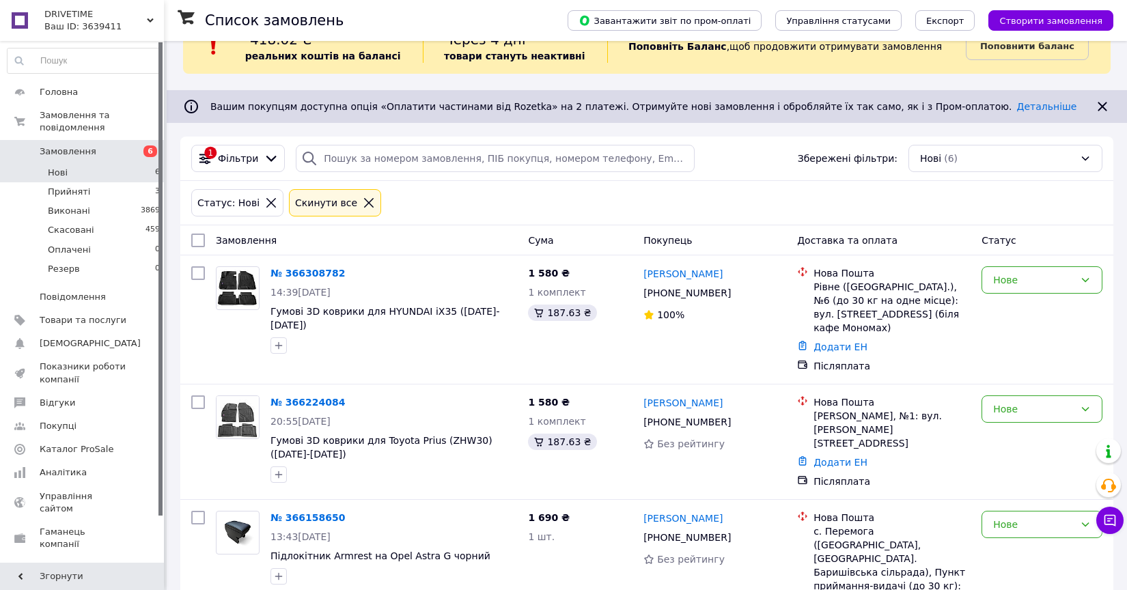
click at [120, 178] on li "Нові 6" at bounding box center [84, 172] width 168 height 19
click at [96, 152] on span "Замовлення" at bounding box center [83, 151] width 87 height 12
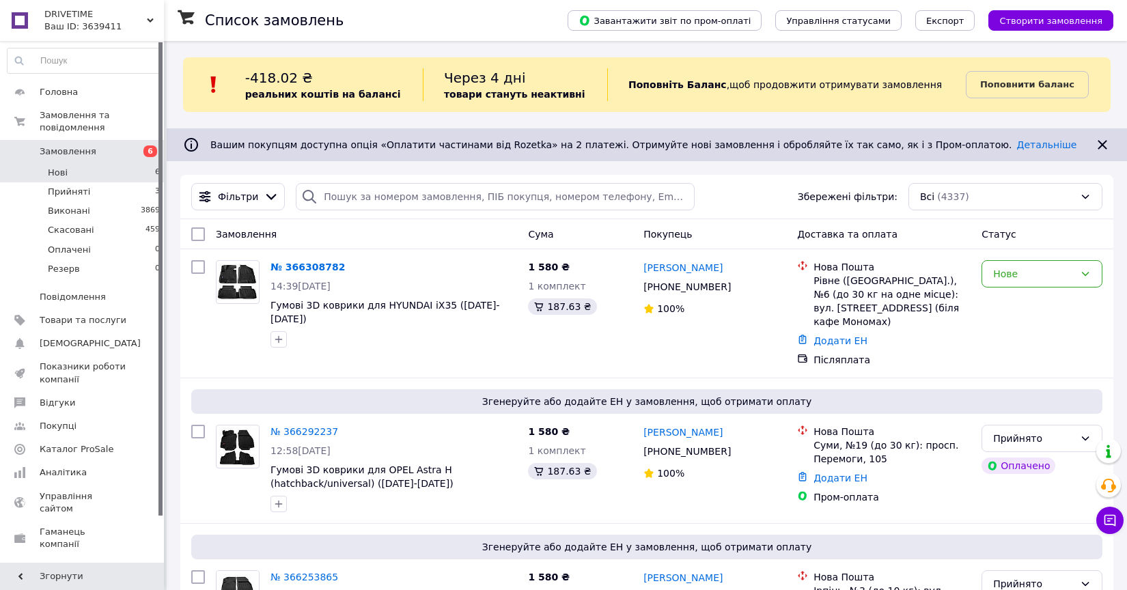
click at [113, 173] on li "Нові 6" at bounding box center [84, 172] width 168 height 19
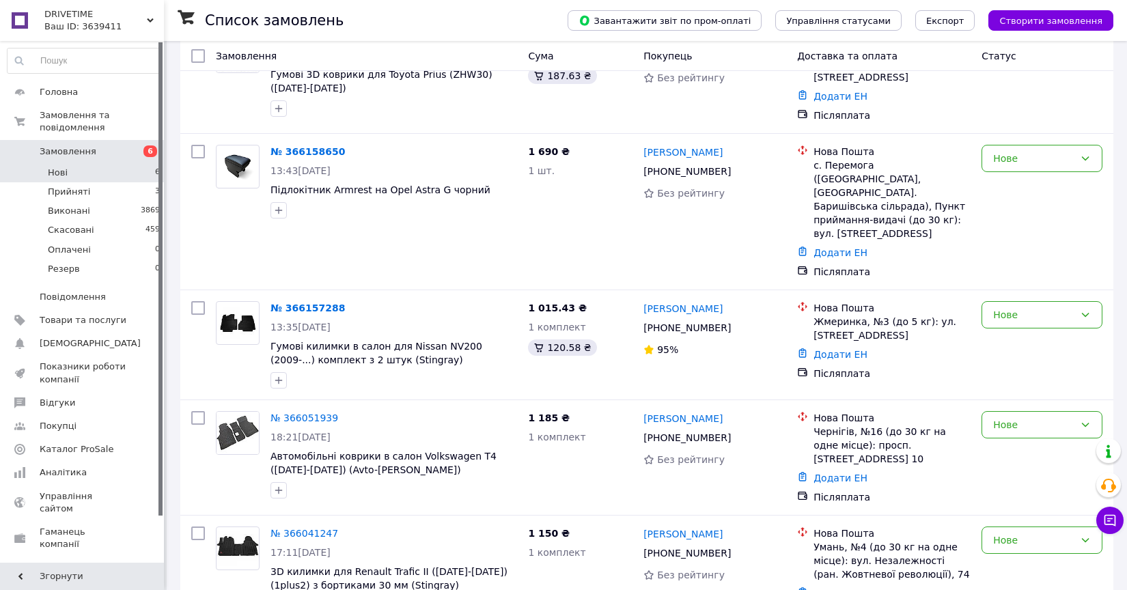
scroll to position [420, 0]
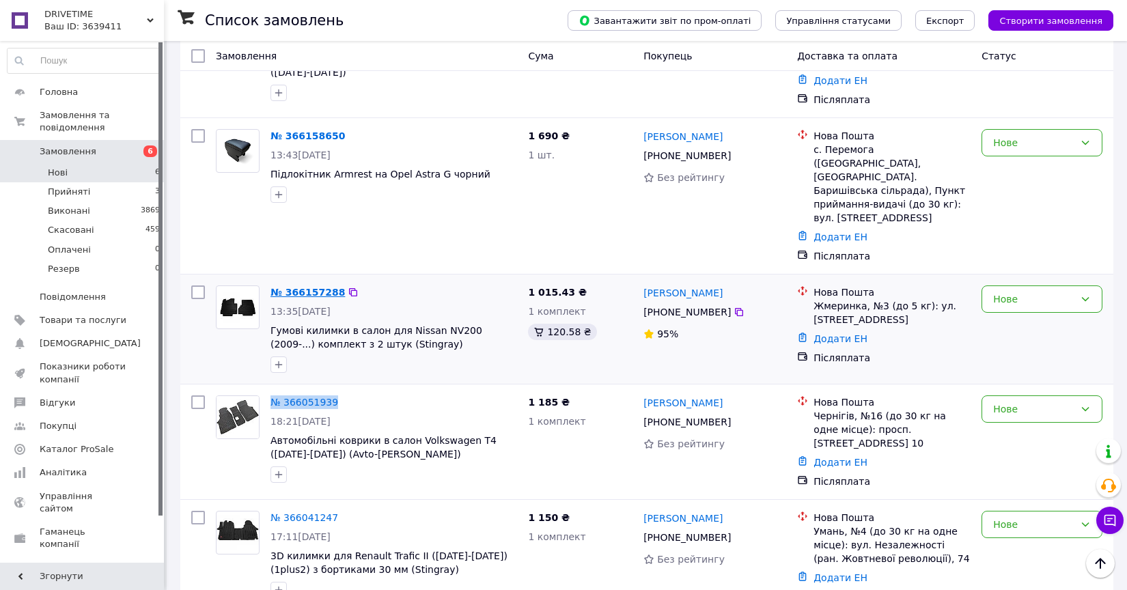
click at [327, 287] on link "№ 366157288" at bounding box center [307, 292] width 74 height 11
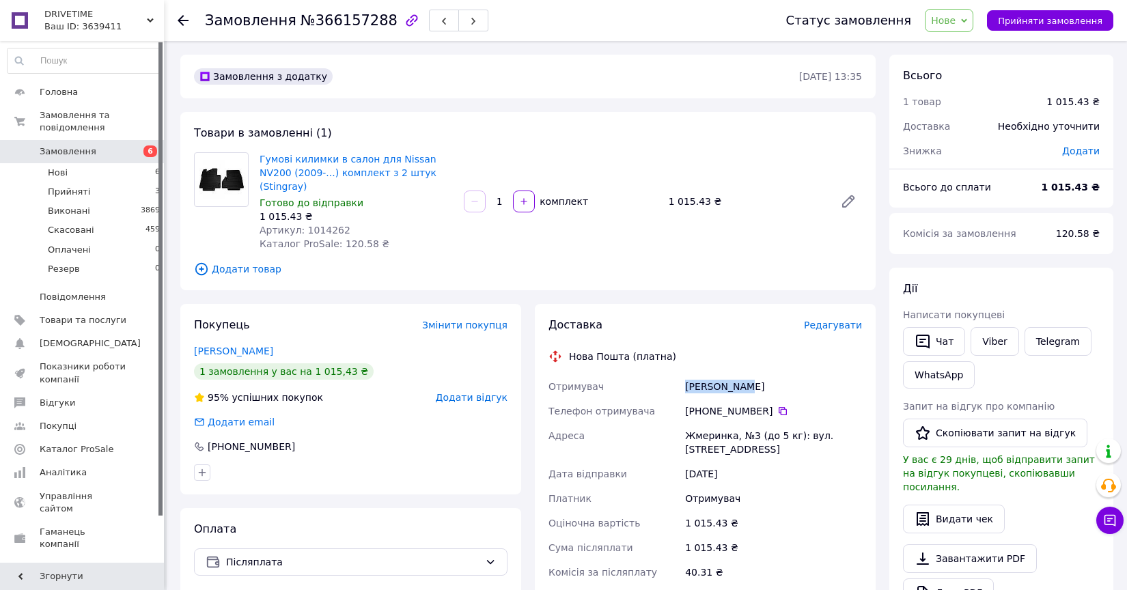
drag, startPoint x: 748, startPoint y: 384, endPoint x: 688, endPoint y: 384, distance: 60.1
click at [688, 384] on div "Трищик Олег" at bounding box center [773, 386] width 182 height 25
click at [758, 385] on div "Трищик Олег" at bounding box center [773, 386] width 182 height 25
drag, startPoint x: 754, startPoint y: 385, endPoint x: 679, endPoint y: 392, distance: 74.7
click at [679, 392] on div "Отримувач Трищик Олег Телефон отримувача +380 50 745 67 56   Адреса Жмеринка, №…" at bounding box center [705, 498] width 319 height 249
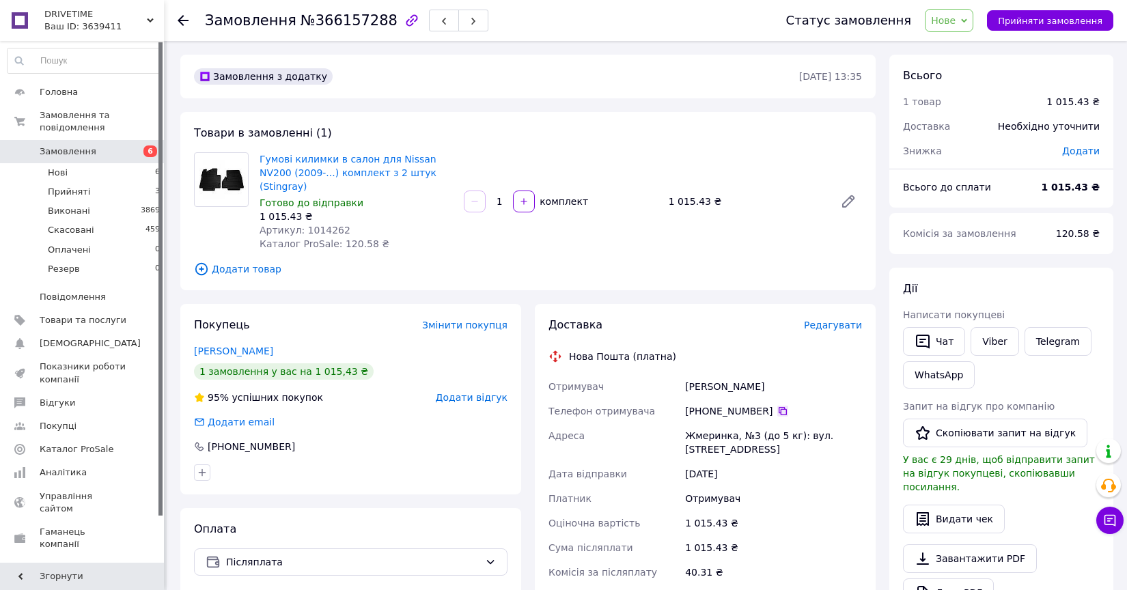
click at [782, 406] on icon at bounding box center [782, 411] width 11 height 11
click at [716, 438] on div "Жмеринка, №3 (до 5 кг): вул. Соборна, 12" at bounding box center [773, 442] width 182 height 38
click at [330, 231] on span "Артикул: 1014262" at bounding box center [304, 230] width 91 height 11
drag, startPoint x: 297, startPoint y: 214, endPoint x: 254, endPoint y: 218, distance: 43.2
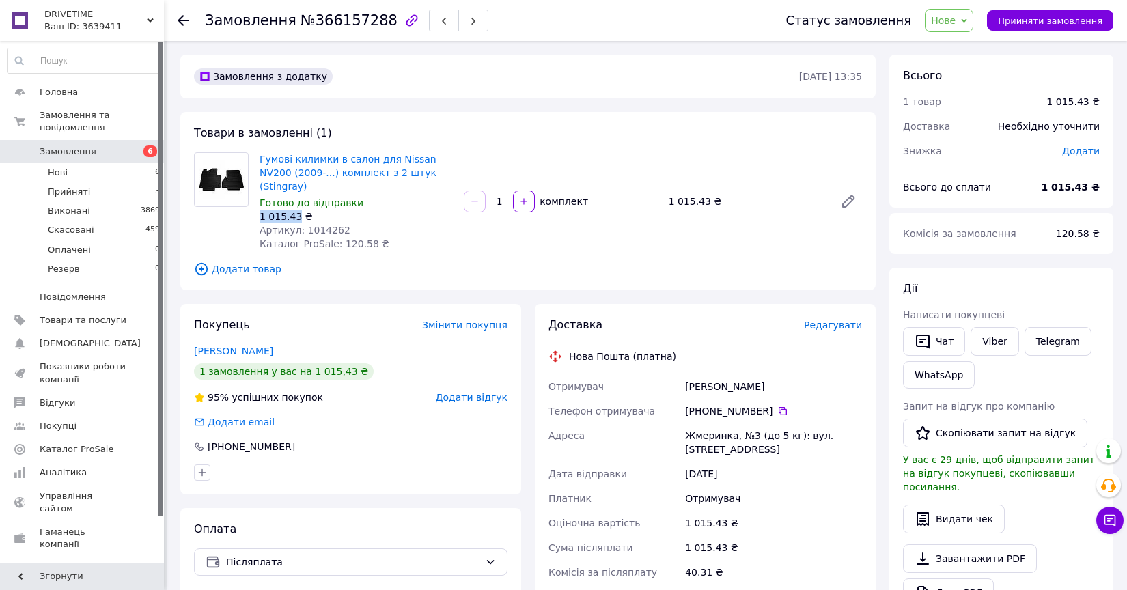
click at [254, 218] on div "Гумові килимки в салон для Nissan NV200 (2009-...) комплект з 2 штук (Stingray)…" at bounding box center [356, 202] width 204 height 104
click at [92, 172] on li "Нові 6" at bounding box center [84, 172] width 168 height 19
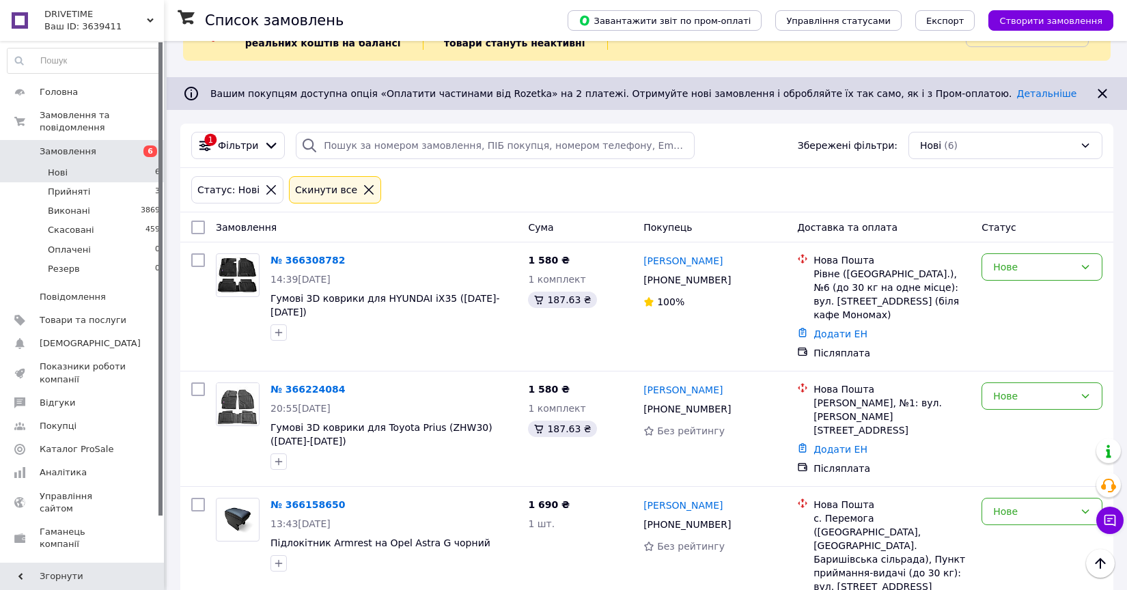
scroll to position [49, 0]
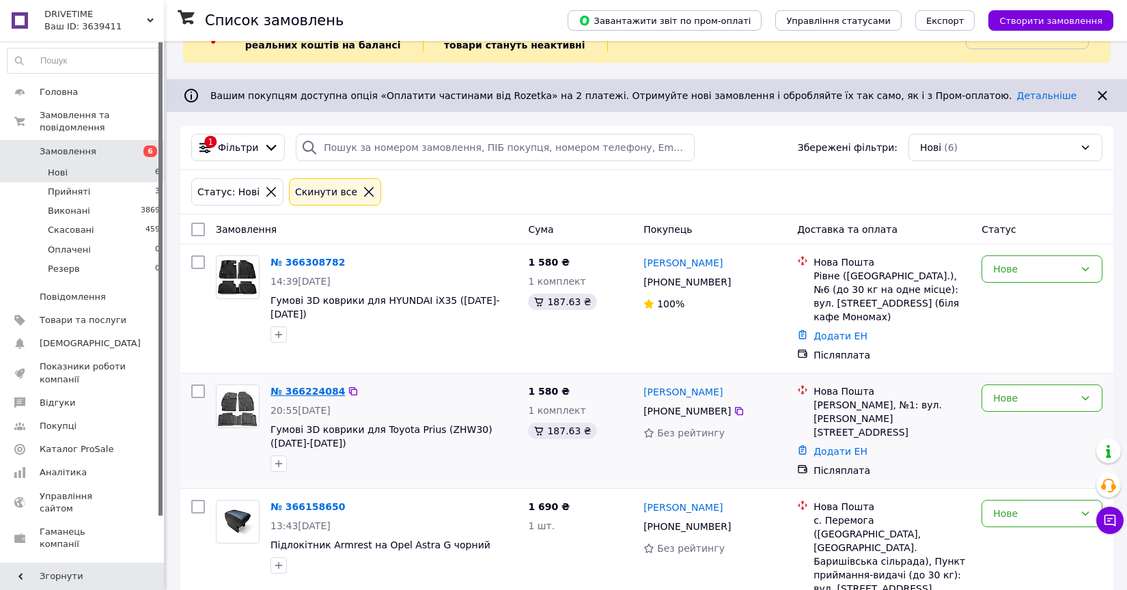
click at [322, 386] on link "№ 366224084" at bounding box center [307, 391] width 74 height 11
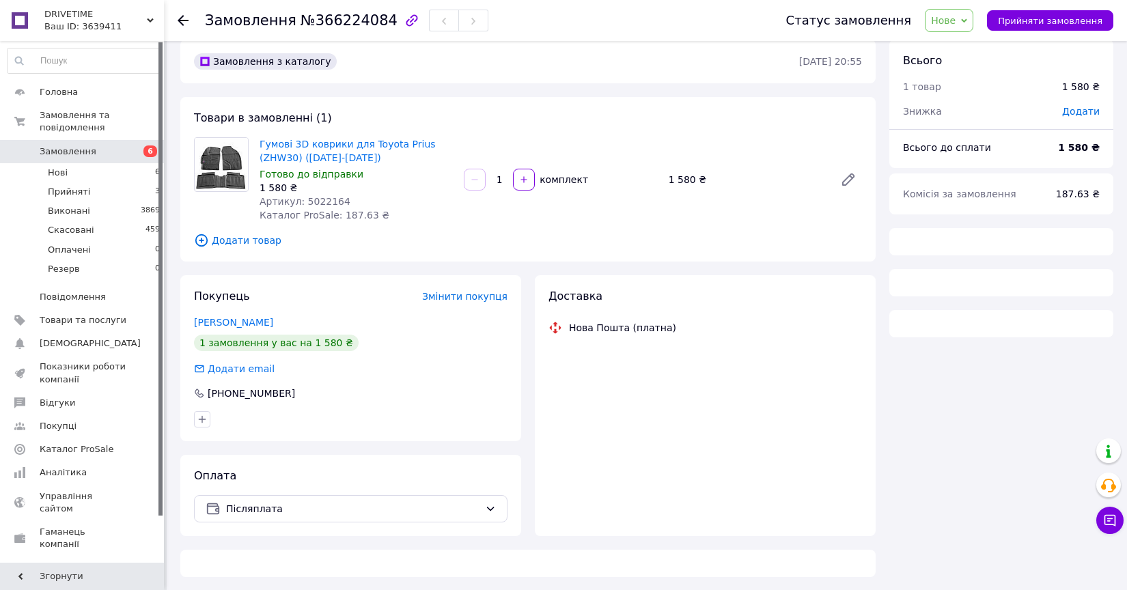
scroll to position [49, 0]
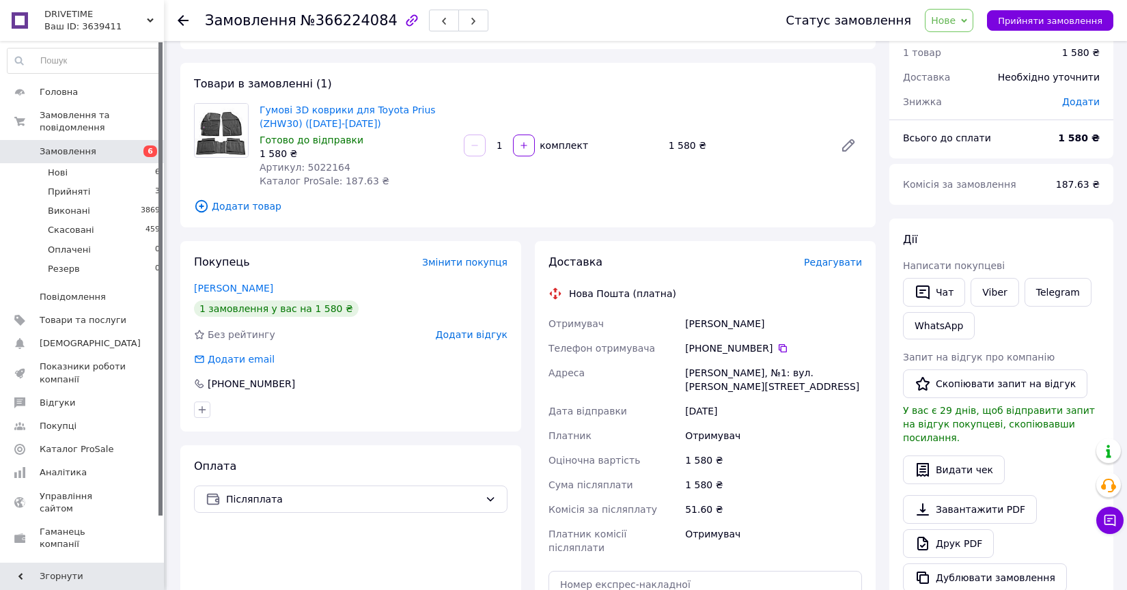
drag, startPoint x: 765, startPoint y: 318, endPoint x: 662, endPoint y: 323, distance: 103.2
click at [662, 323] on div "Отримувач Коротюк Богдан Телефон отримувача +380 96 514 33 14   Адреса Ізяслав,…" at bounding box center [705, 435] width 319 height 249
click at [781, 348] on icon at bounding box center [782, 348] width 11 height 11
click at [699, 373] on div "Ізяслав, №1: вул. Заславська, 6" at bounding box center [773, 379] width 182 height 38
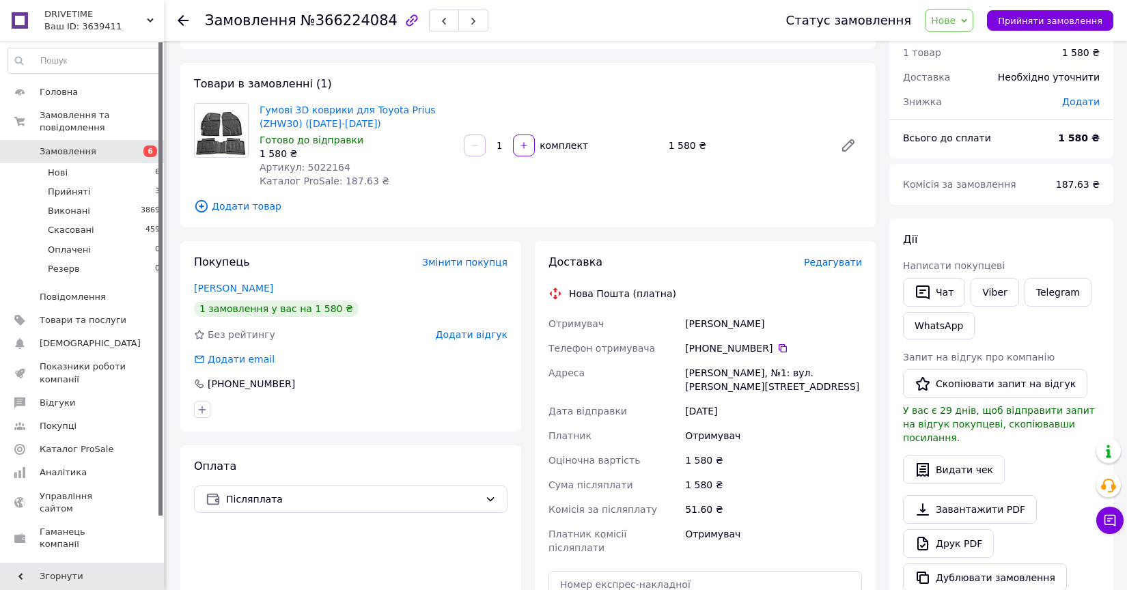
click at [320, 169] on span "Артикул: 5022164" at bounding box center [304, 167] width 91 height 11
click at [98, 178] on li "Нові 6" at bounding box center [84, 172] width 168 height 19
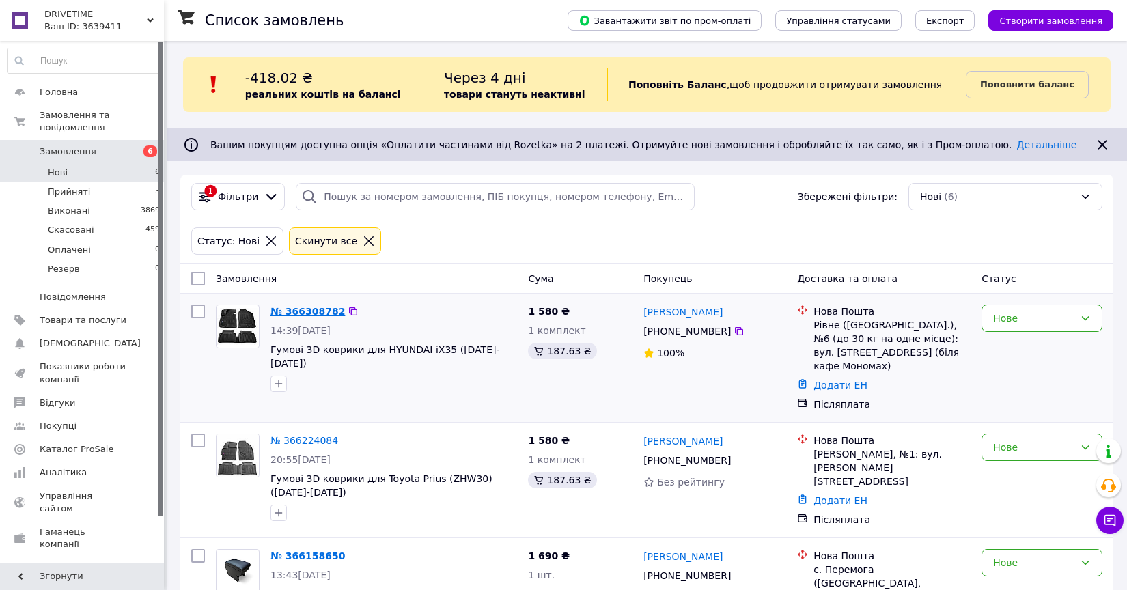
click at [325, 309] on link "№ 366308782" at bounding box center [307, 311] width 74 height 11
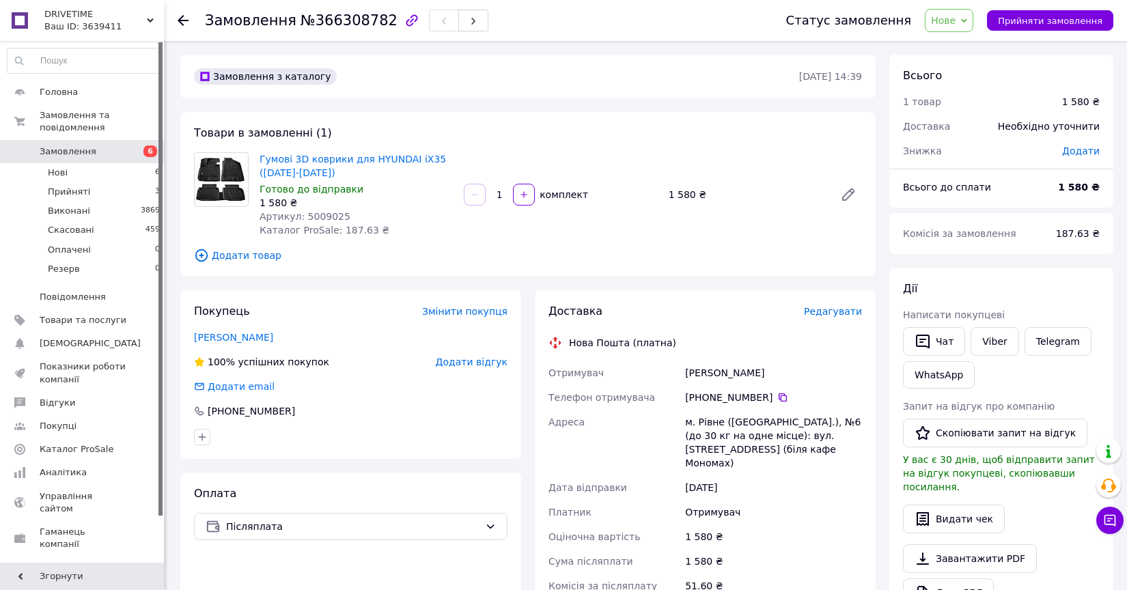
drag, startPoint x: 773, startPoint y: 375, endPoint x: 683, endPoint y: 378, distance: 90.2
click at [682, 378] on div "Полоцький Тарас" at bounding box center [773, 372] width 182 height 25
click at [782, 399] on icon at bounding box center [782, 397] width 8 height 8
click at [705, 423] on div "м. Рівне (Рівненська обл.), №6 (до 30 кг на одне місце): вул. Київська, 44 (біл…" at bounding box center [773, 443] width 182 height 66
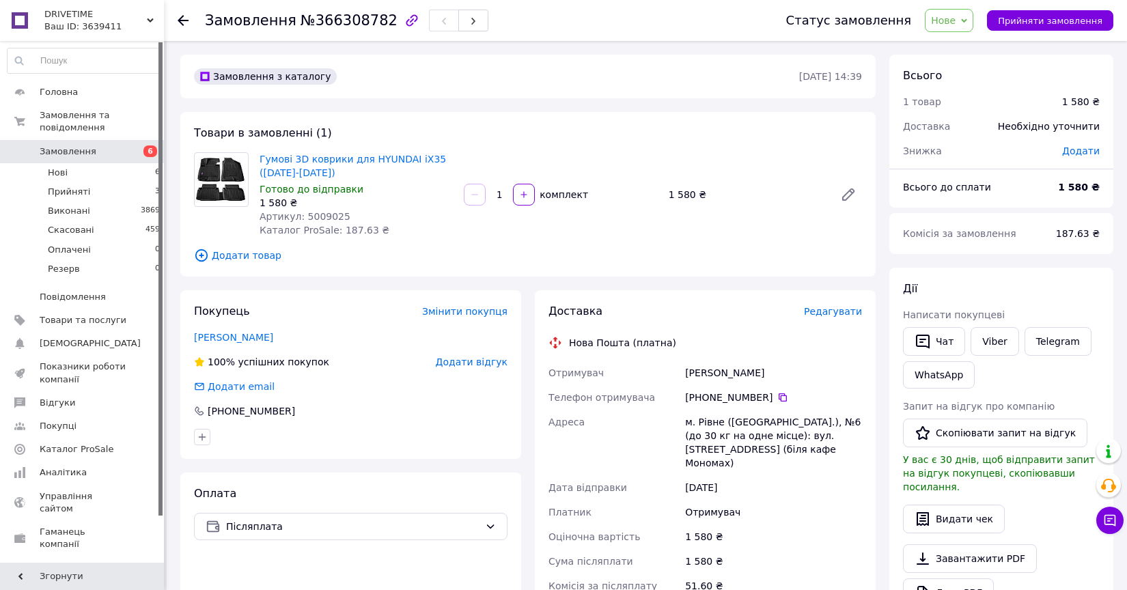
click at [324, 221] on span "Артикул: 5009025" at bounding box center [304, 216] width 91 height 11
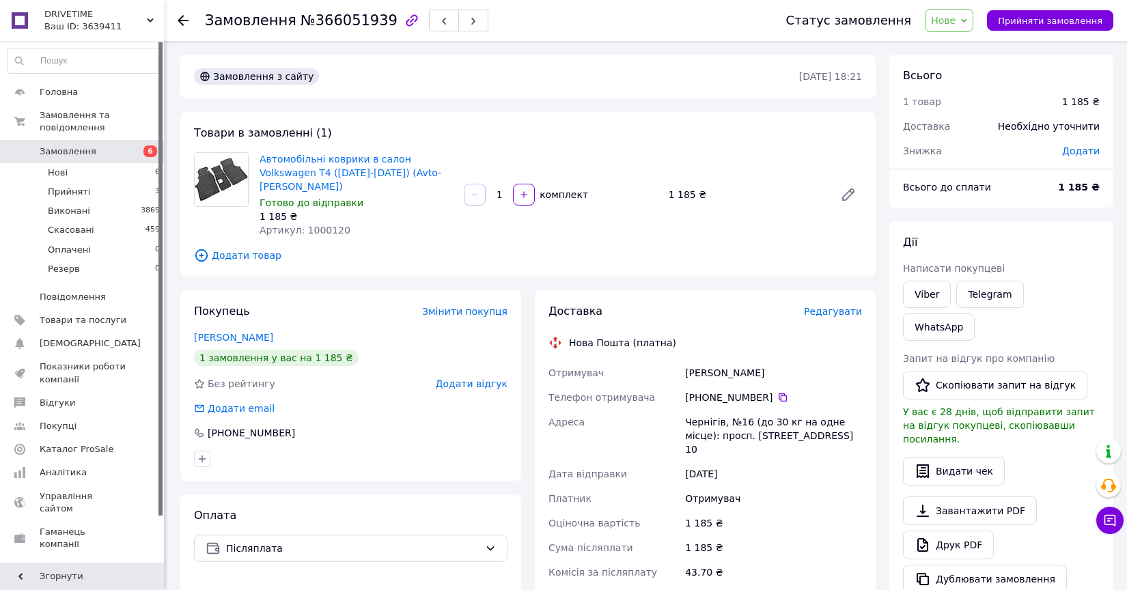
scroll to position [1, 0]
click at [683, 359] on div "[PERSON_NAME]" at bounding box center [773, 371] width 182 height 25
copy div "[PERSON_NAME]"
click at [778, 392] on icon at bounding box center [782, 396] width 8 height 8
click at [703, 408] on div "Чернігів, №16 (до 30 кг на одне місце): просп. [STREET_ADDRESS] 10" at bounding box center [773, 434] width 182 height 52
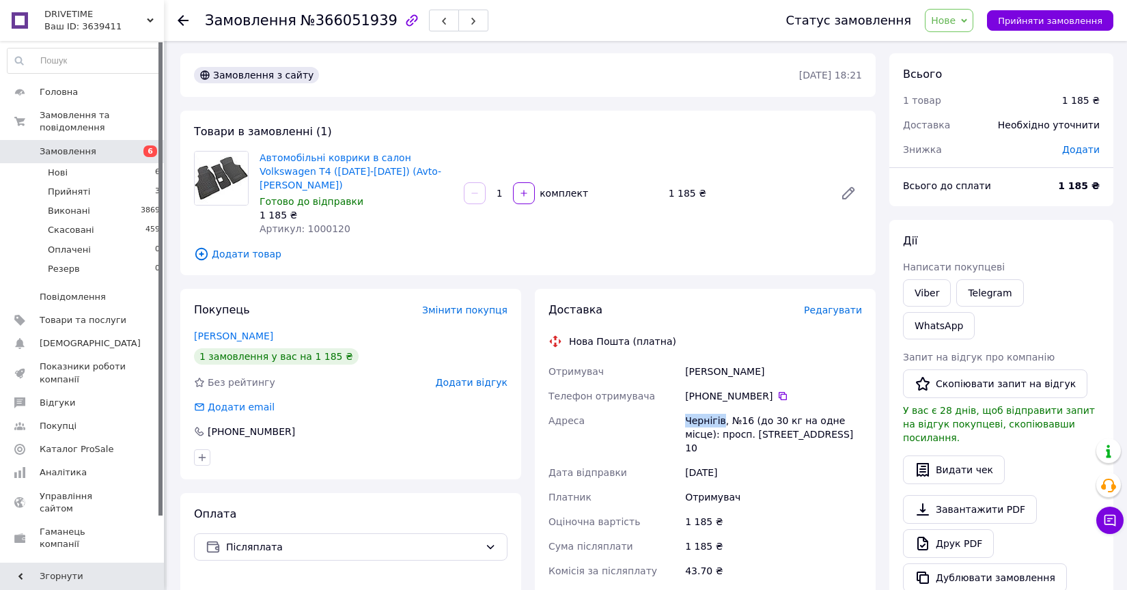
click at [703, 408] on div "Чернігів, №16 (до 30 кг на одне місце): просп. [STREET_ADDRESS] 10" at bounding box center [773, 434] width 182 height 52
copy div "Чернігів"
click at [320, 223] on span "Артикул: 1000120" at bounding box center [304, 228] width 91 height 11
copy span "1000120"
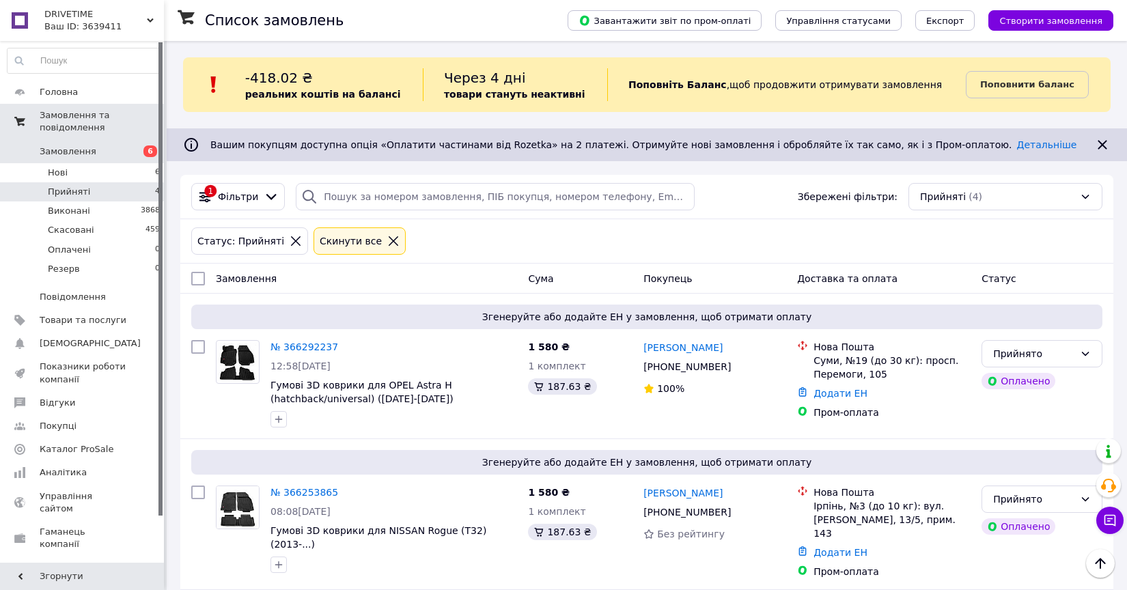
scroll to position [238, 0]
